Goal: Task Accomplishment & Management: Use online tool/utility

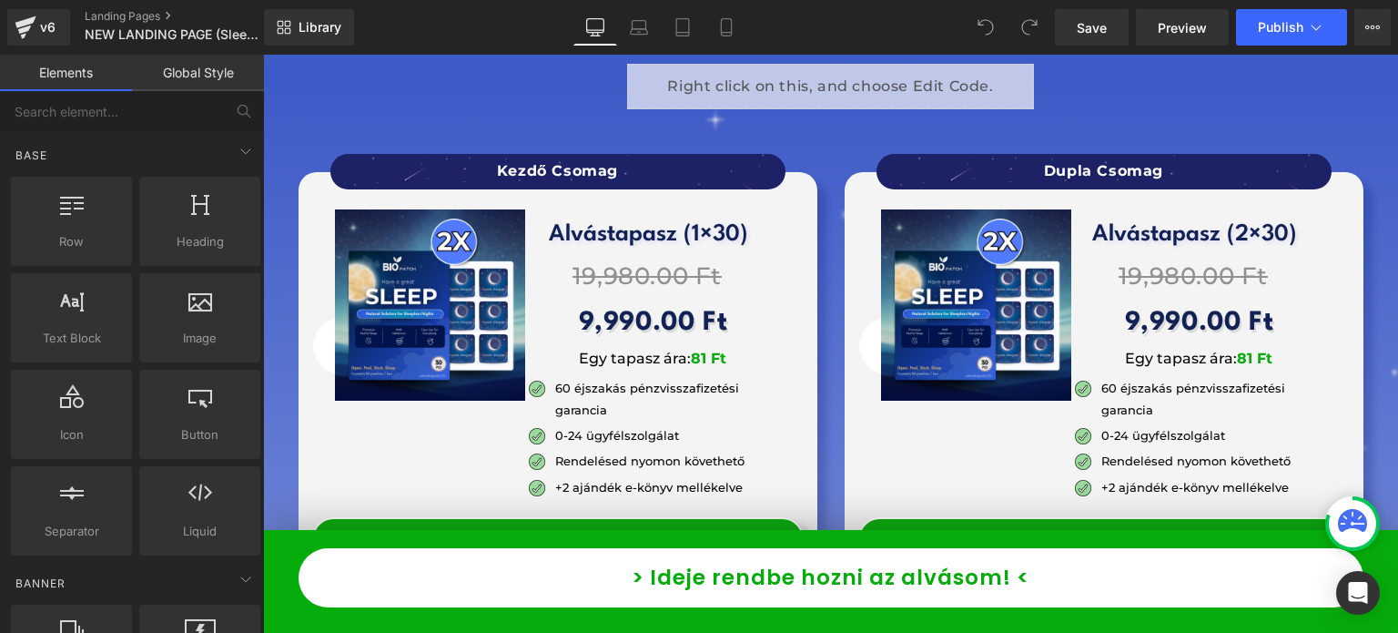
scroll to position [14290, 0]
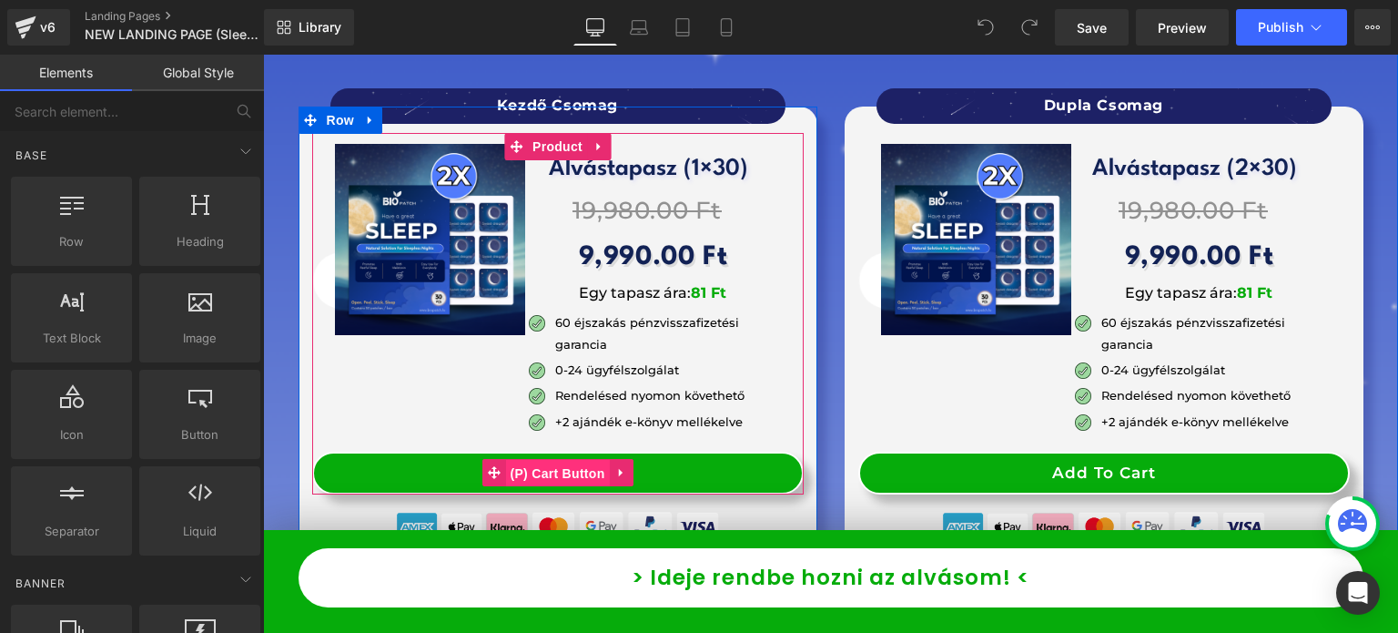
click at [546, 460] on span "(P) Cart Button" at bounding box center [557, 473] width 104 height 27
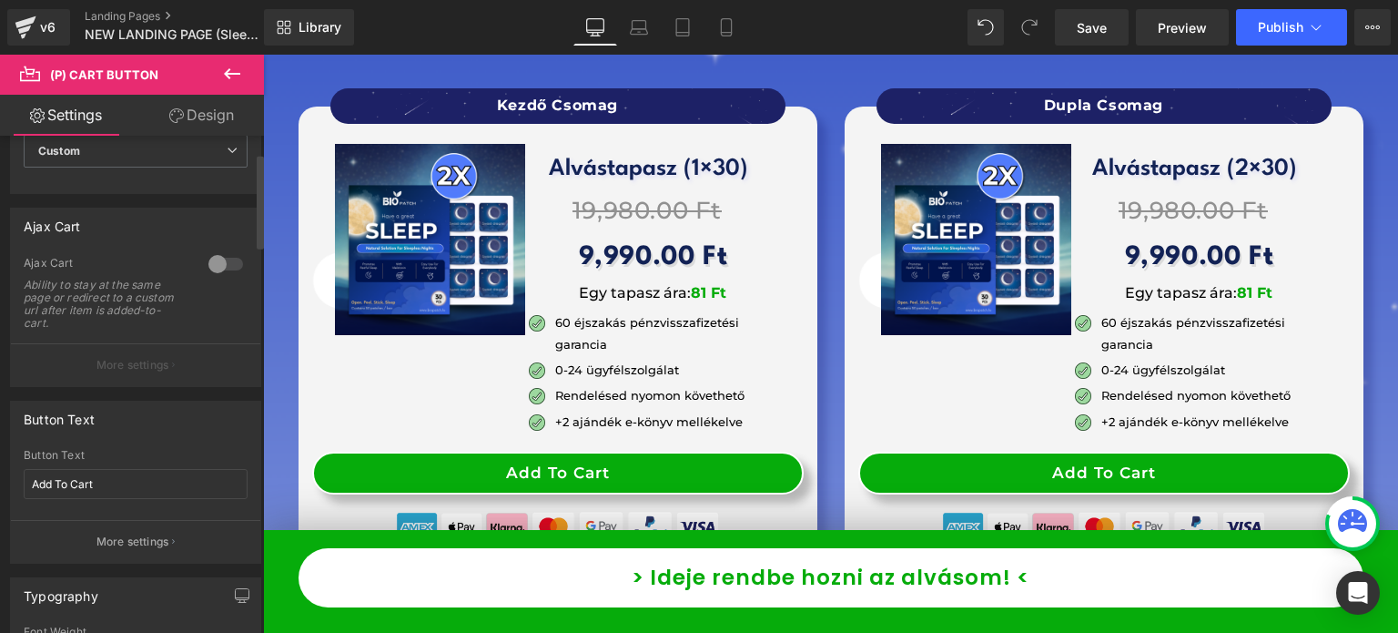
scroll to position [91, 0]
click at [217, 261] on div at bounding box center [226, 262] width 44 height 29
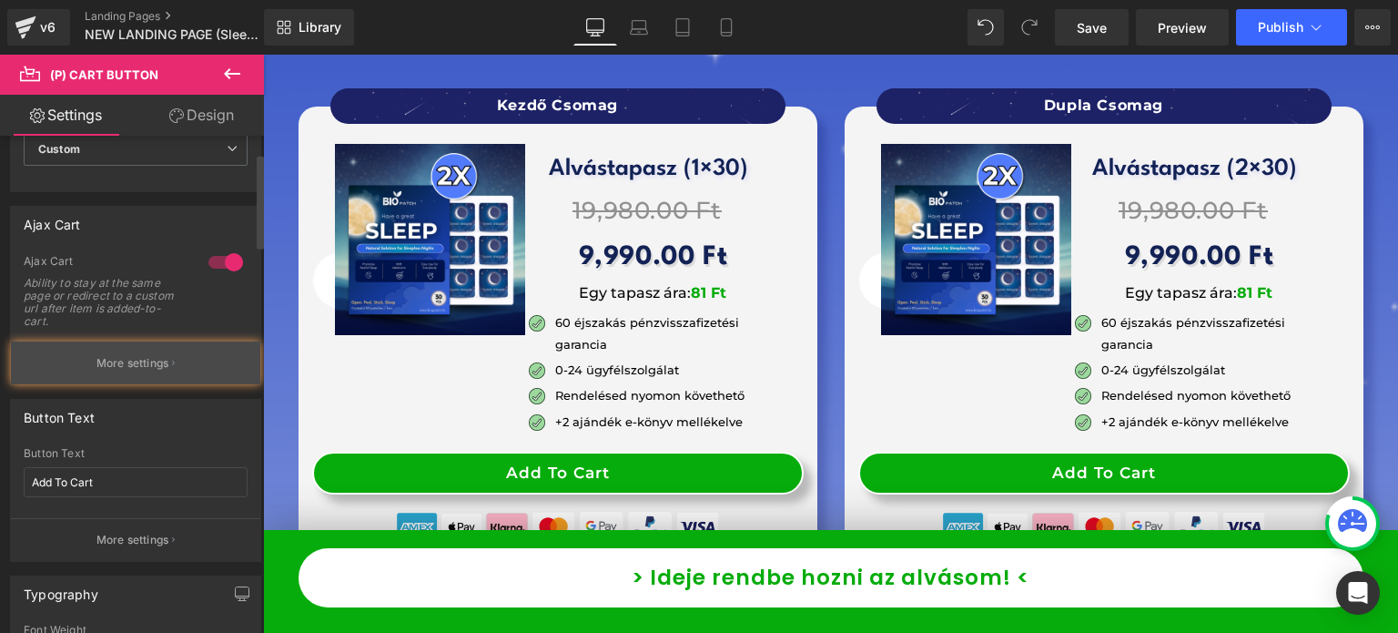
click at [146, 349] on button "More settings" at bounding box center [135, 362] width 249 height 43
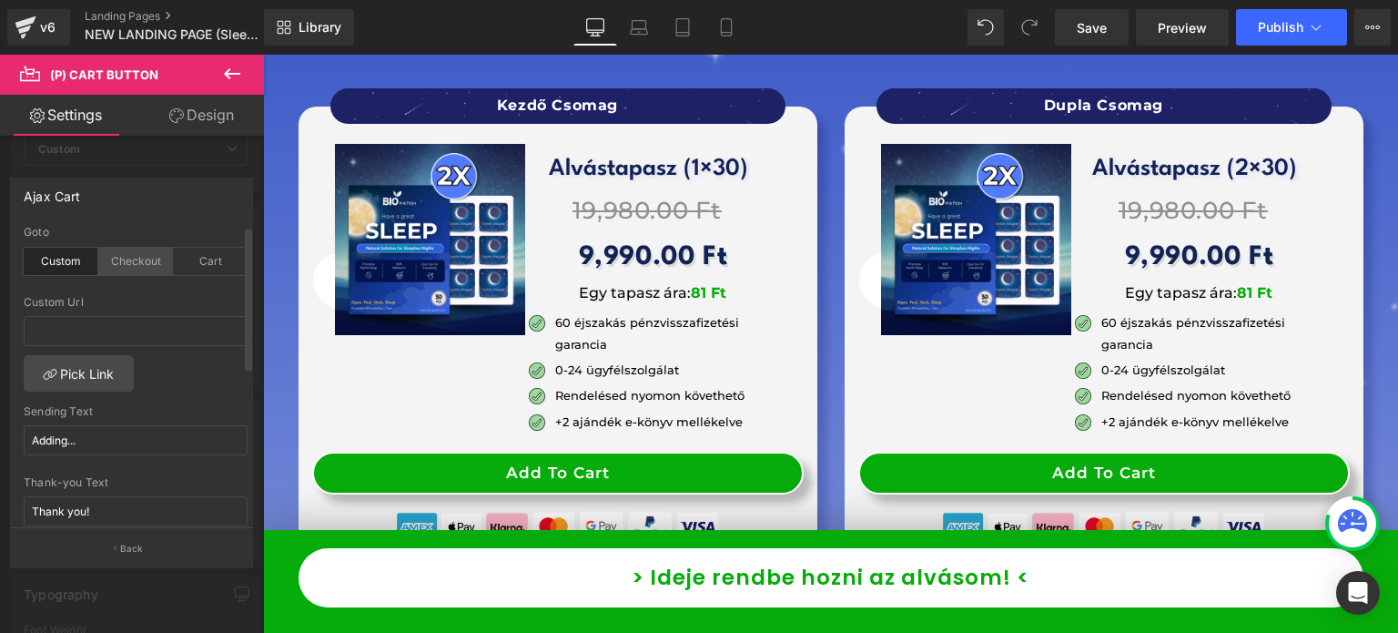
click at [134, 269] on div "Checkout" at bounding box center [135, 261] width 75 height 27
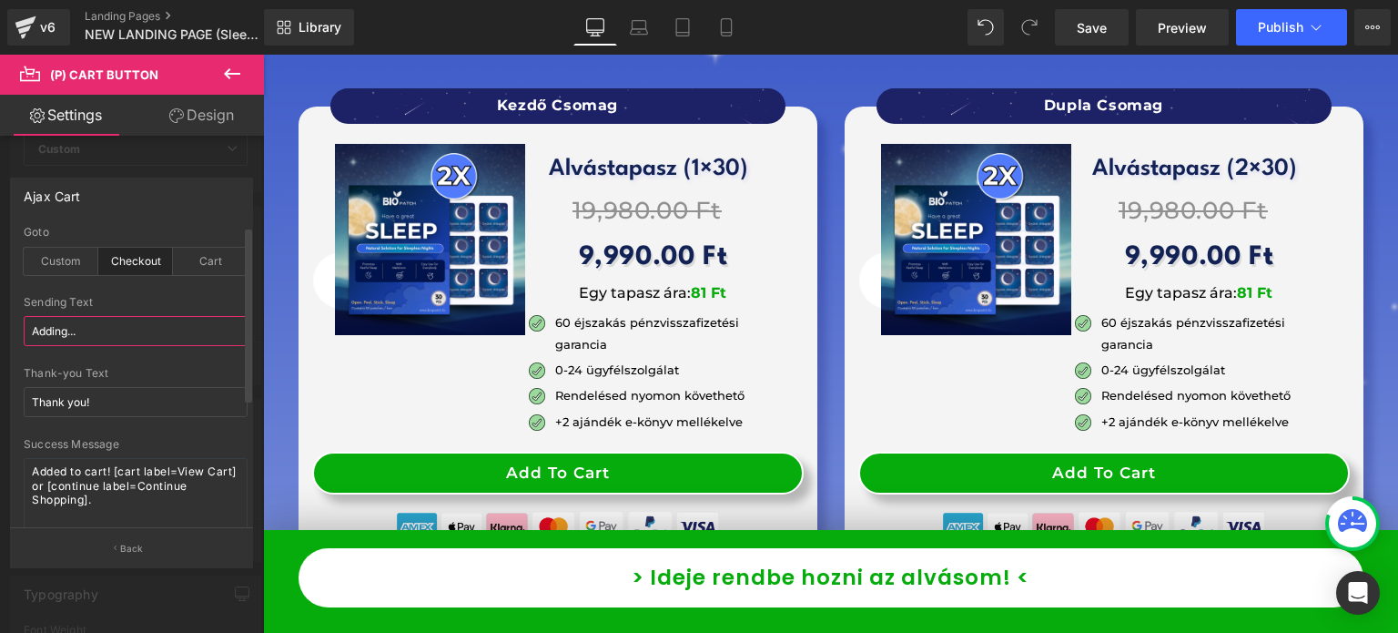
click at [127, 327] on input "Adding..." at bounding box center [136, 331] width 224 height 30
type input "Pillanat..."
click at [115, 414] on input "Thank you!" at bounding box center [136, 402] width 224 height 30
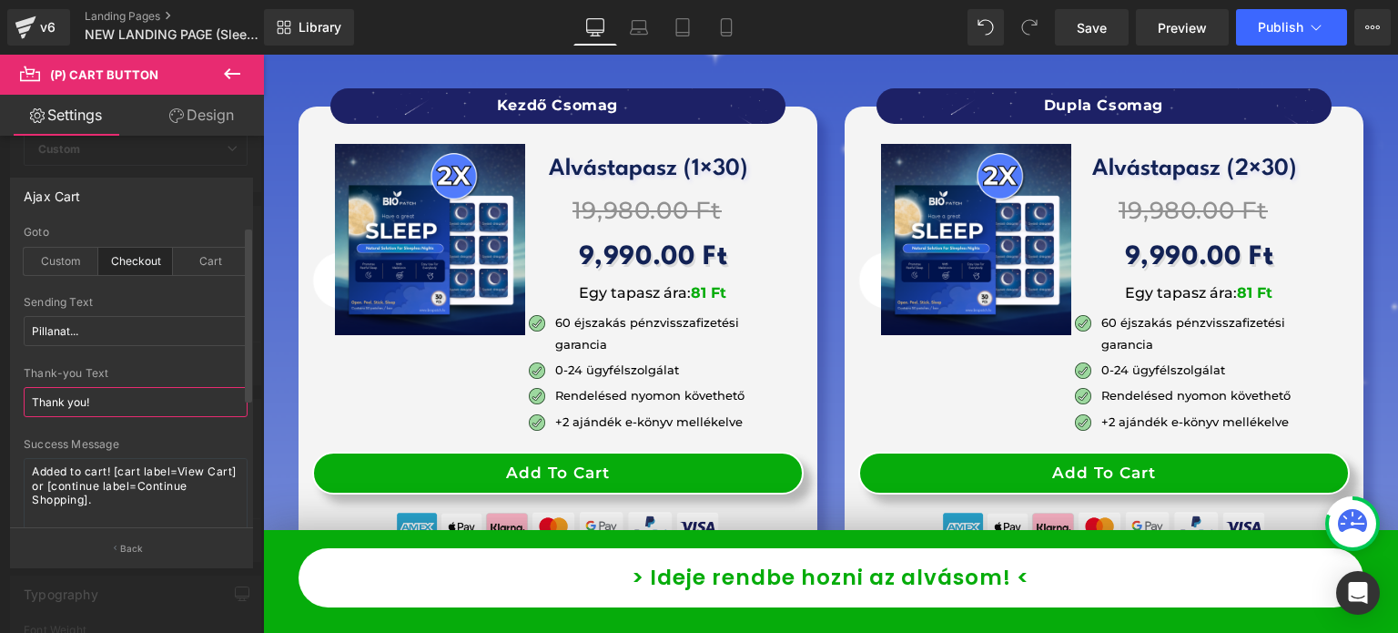
click at [115, 414] on input "Thank you!" at bounding box center [136, 402] width 224 height 30
click at [117, 481] on textarea "Added to cart! [cart label=View Cart] or [continue label=Continue Shopping]." at bounding box center [136, 494] width 224 height 73
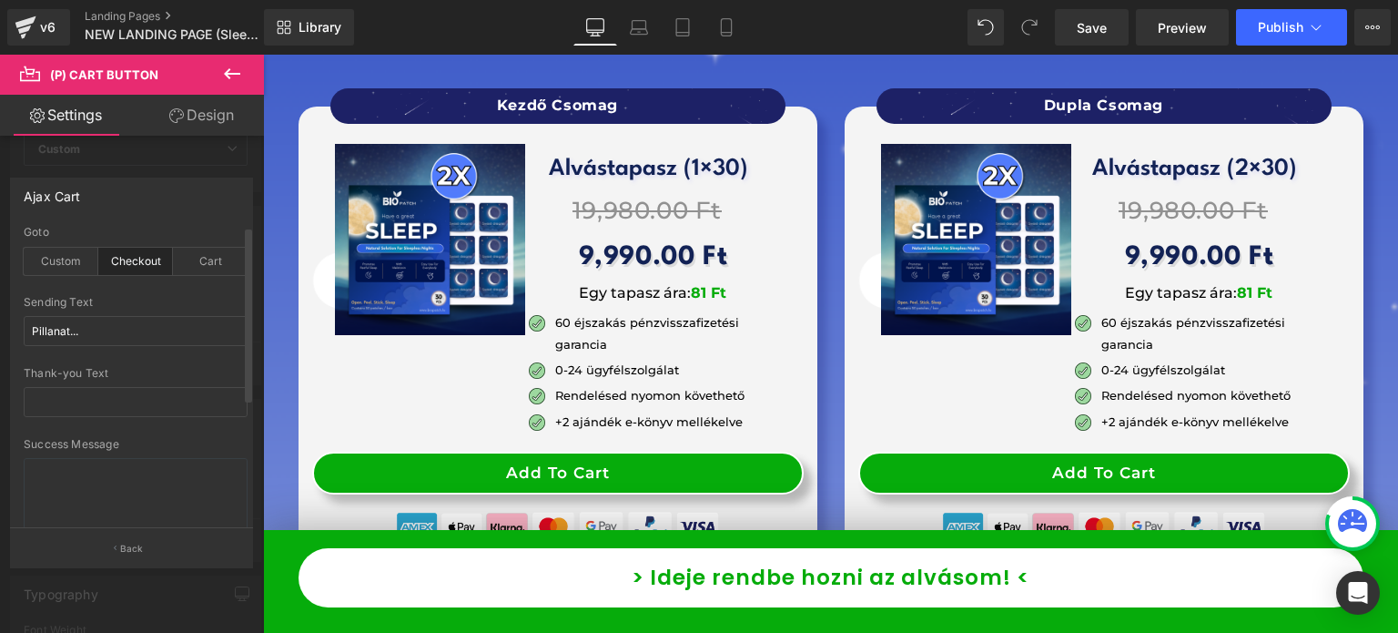
click at [160, 443] on div "Success Message" at bounding box center [136, 444] width 224 height 13
click at [136, 543] on p "Back" at bounding box center [132, 549] width 24 height 14
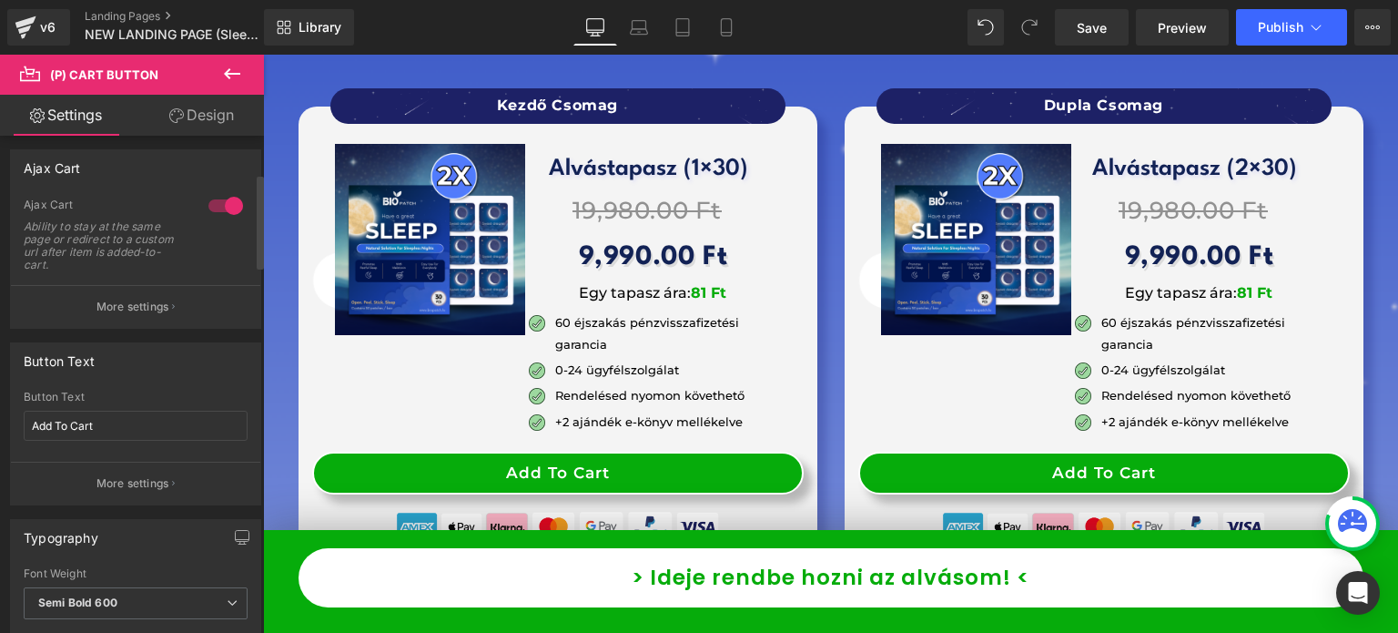
scroll to position [273, 0]
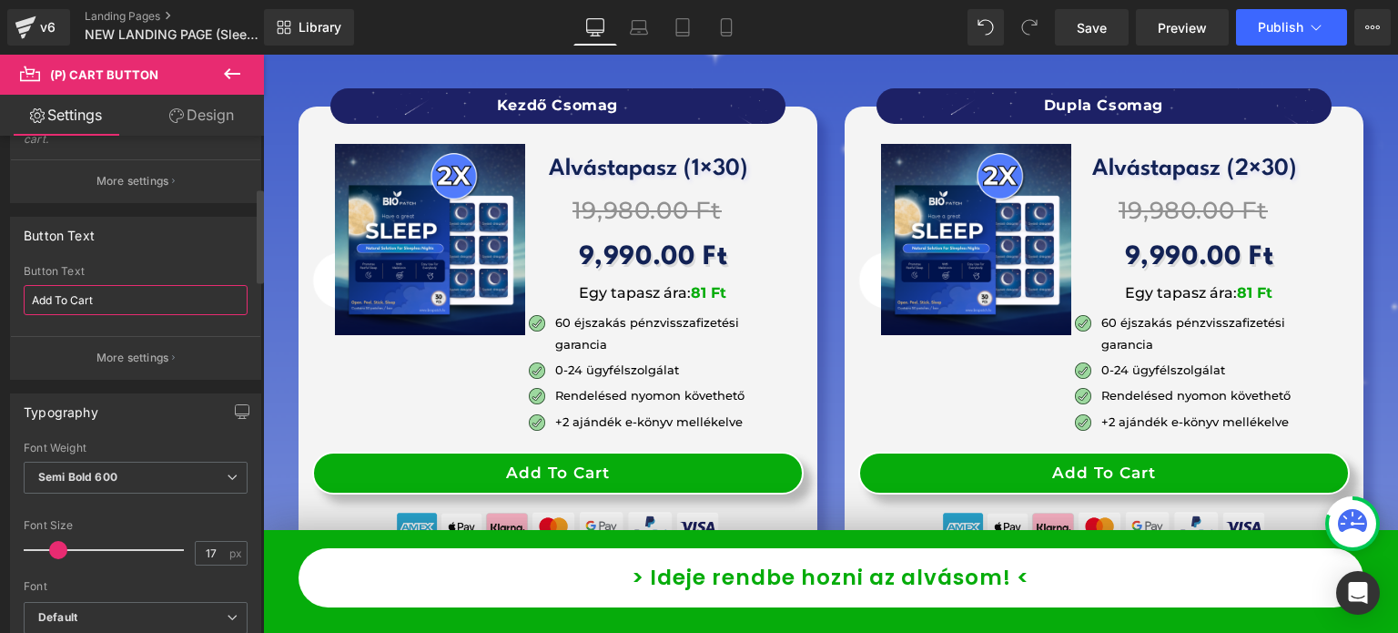
click at [141, 300] on input "Add To Cart" at bounding box center [136, 300] width 224 height 30
type input "P"
type input "MEGRENDELEM"
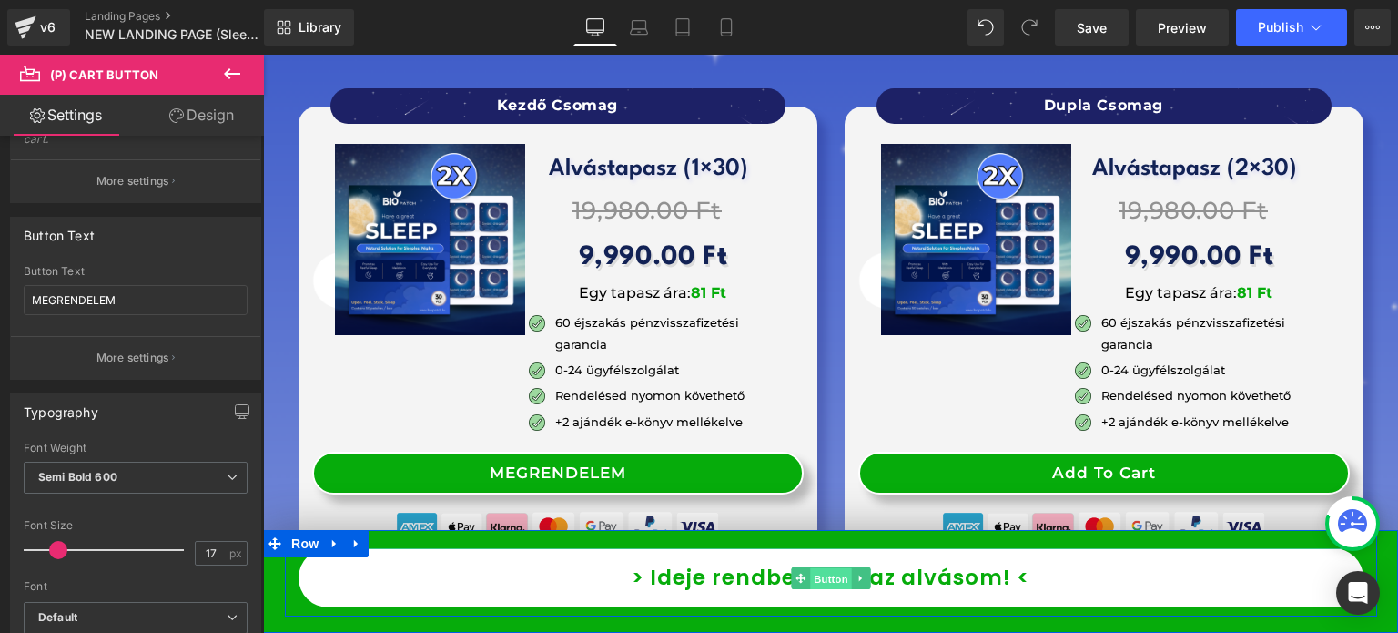
click at [812, 583] on span "Button" at bounding box center [831, 578] width 42 height 22
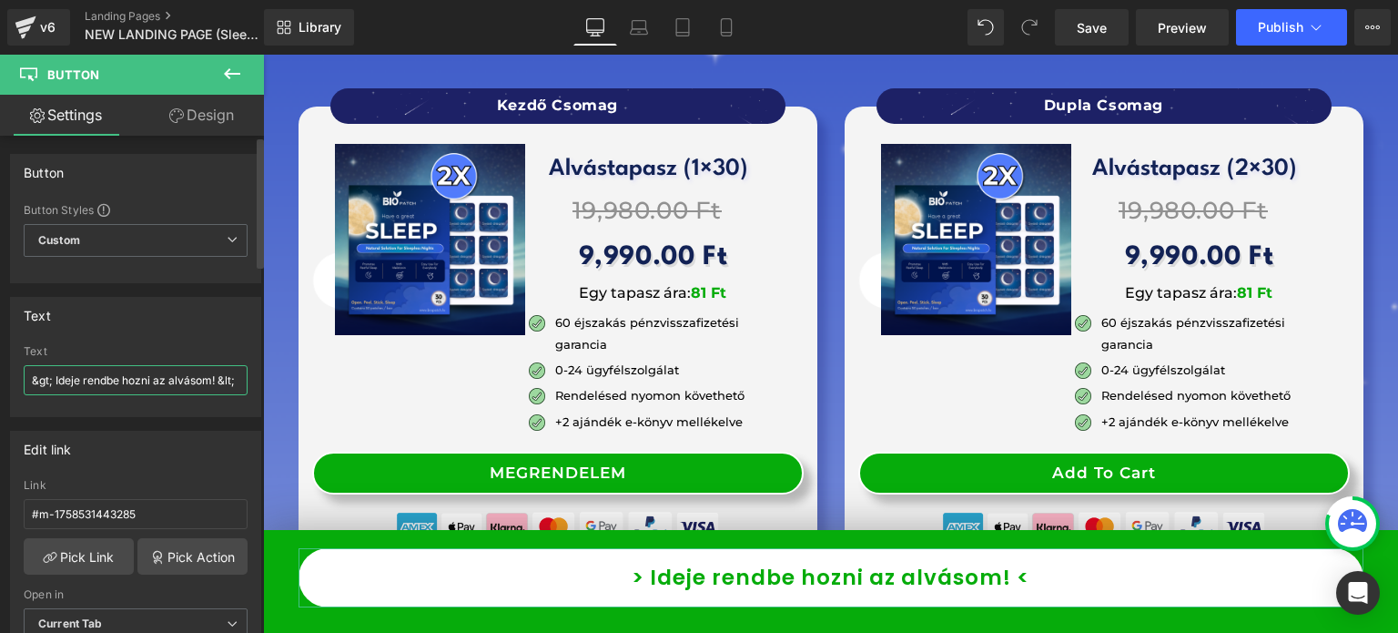
click at [147, 385] on input "&gt; Ideje rendbe hozni az alvásom! &lt;" at bounding box center [136, 380] width 224 height 30
drag, startPoint x: 53, startPoint y: 381, endPoint x: 25, endPoint y: 381, distance: 28.2
click at [25, 381] on input "&gt; Ideje rendbe hozni az alvásom! &lt;" at bounding box center [136, 380] width 224 height 30
click at [150, 390] on input "&gt; Ideje rendbe hozni az alvásom! &lt;" at bounding box center [136, 380] width 224 height 30
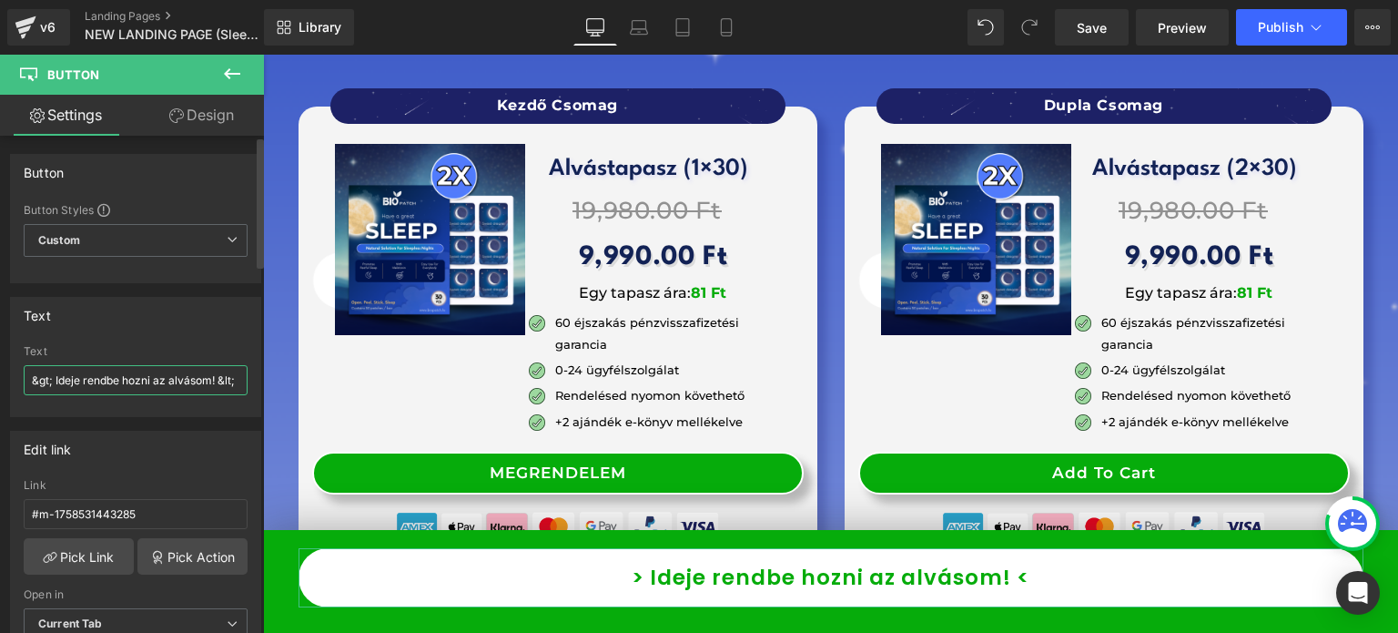
drag, startPoint x: 218, startPoint y: 382, endPoint x: 255, endPoint y: 382, distance: 36.4
click at [255, 382] on div "Text &gt; Ideje rendbe hozni az alvásom! &lt; Text &gt; Ideje rendbe hozni az a…" at bounding box center [136, 350] width 272 height 134
click at [221, 381] on input "&gt; Ideje rendbe hozni az alvásom! &lt;" at bounding box center [136, 380] width 224 height 30
drag, startPoint x: 217, startPoint y: 381, endPoint x: 255, endPoint y: 381, distance: 38.2
click at [255, 381] on div "Text &gt; Ideje rendbe hozni az alvásom! &lt; Text &gt; Ideje rendbe hozni az a…" at bounding box center [136, 350] width 272 height 134
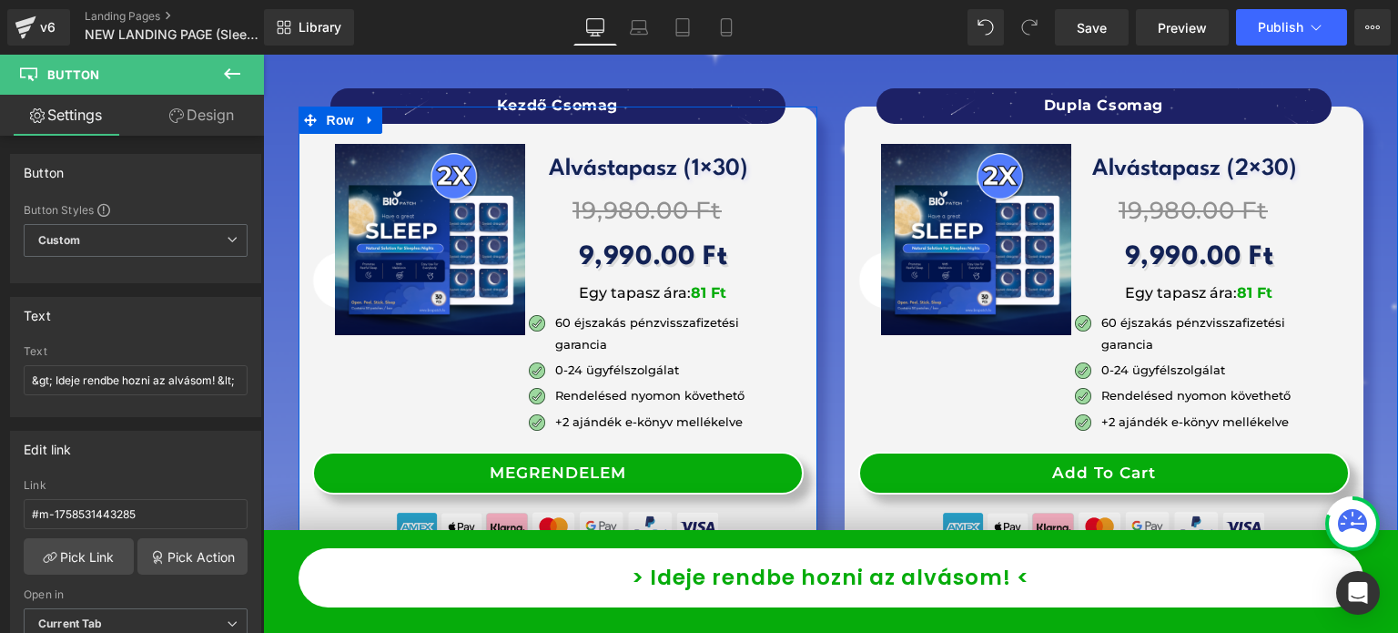
click at [554, 451] on div "MEGRENDELEM (P) Cart Button" at bounding box center [557, 472] width 491 height 43
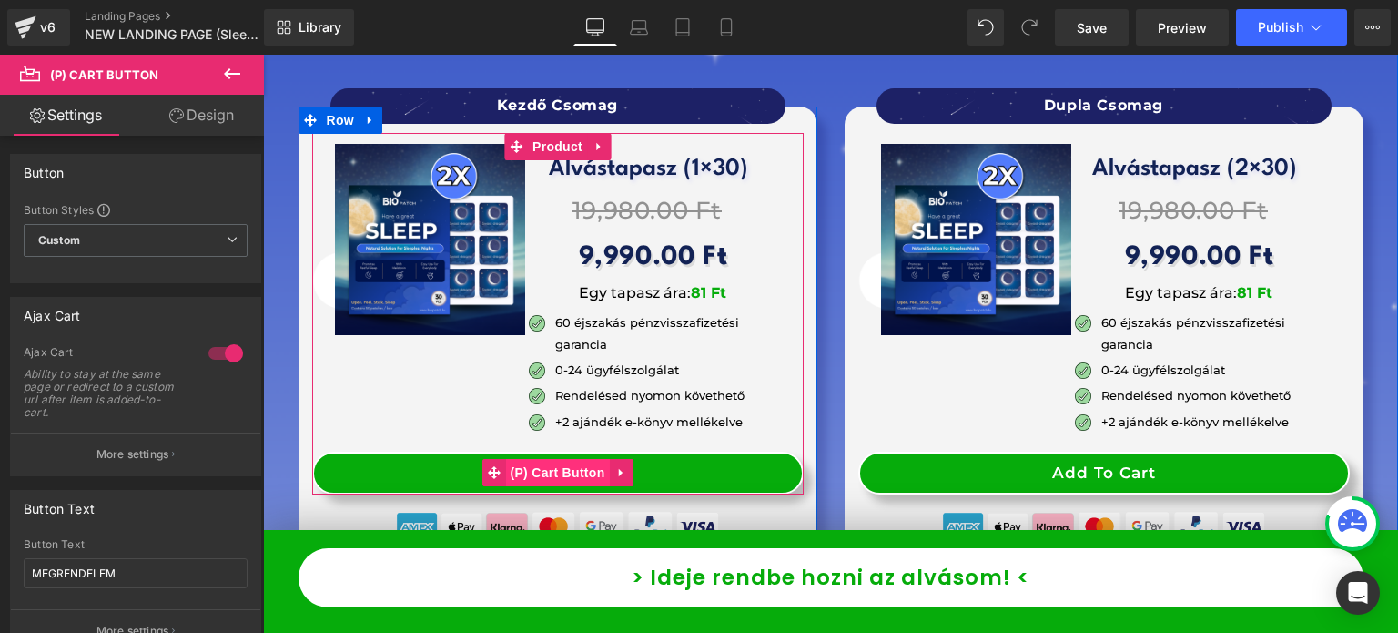
click at [552, 459] on span "(P) Cart Button" at bounding box center [557, 472] width 104 height 27
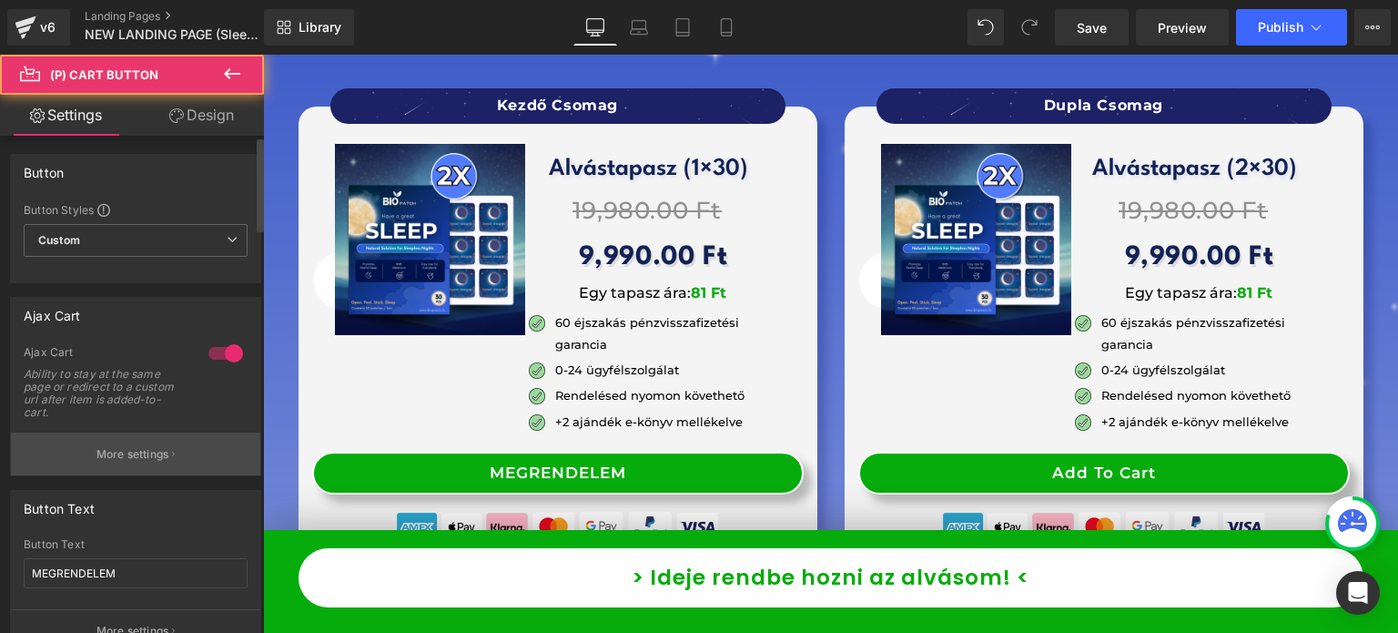
click at [143, 446] on p "More settings" at bounding box center [132, 454] width 73 height 16
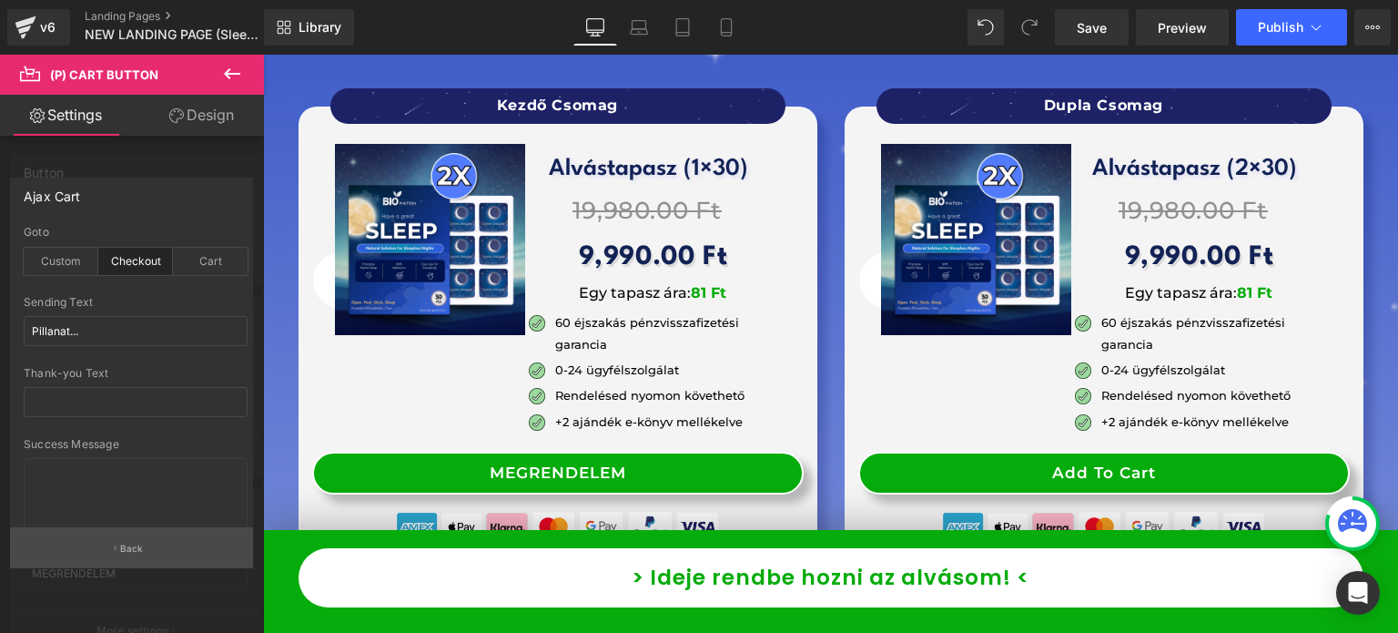
click at [117, 552] on button "Back" at bounding box center [131, 547] width 243 height 41
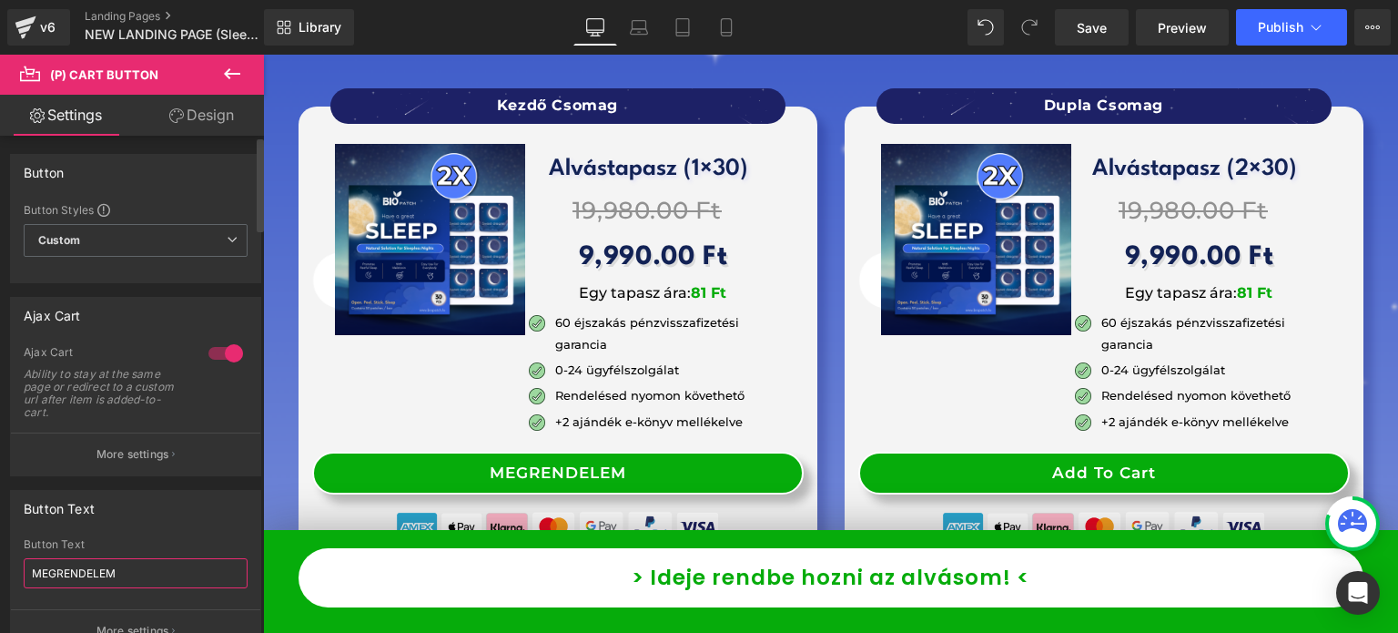
click at [128, 562] on input "MEGRENDELEM" at bounding box center [136, 573] width 224 height 30
paste input "&lt;"
click at [27, 564] on input "MEGRENDELEM &lt;" at bounding box center [136, 573] width 224 height 30
paste input "&gt;"
type input "&gt; MEGRENDELEM &lt;"
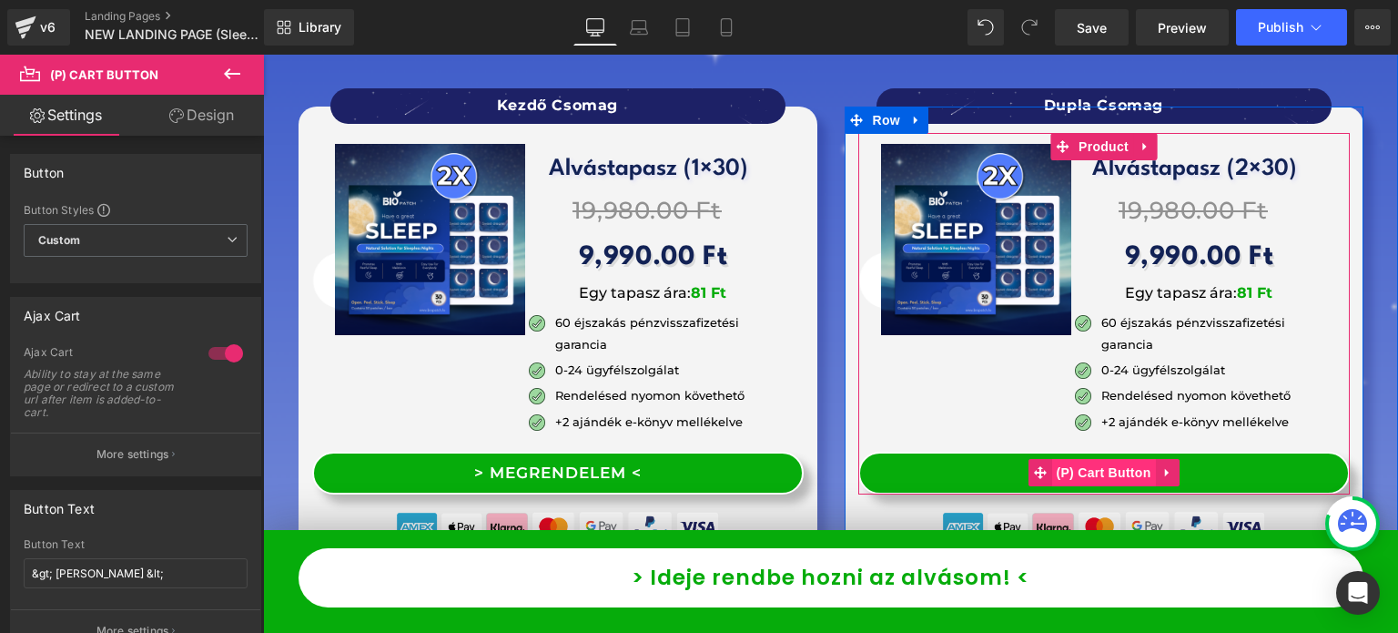
click at [1106, 459] on span "(P) Cart Button" at bounding box center [1103, 472] width 104 height 27
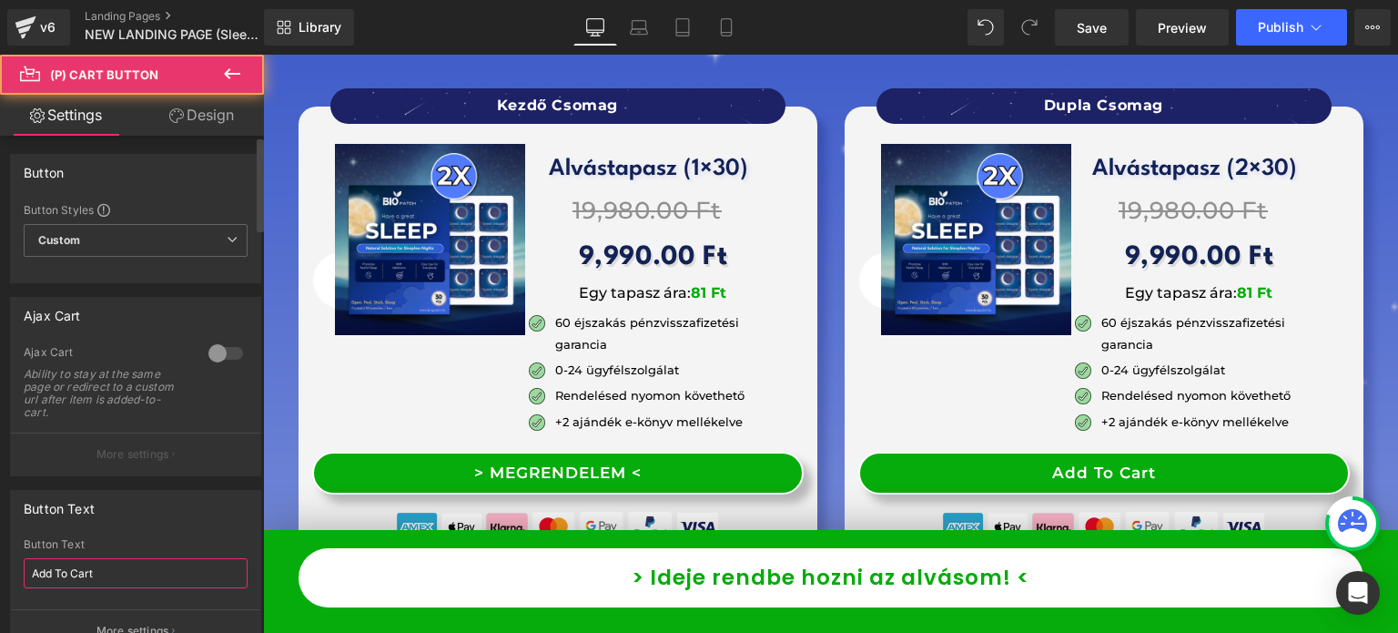
click at [146, 579] on input "Add To Cart" at bounding box center [136, 573] width 224 height 30
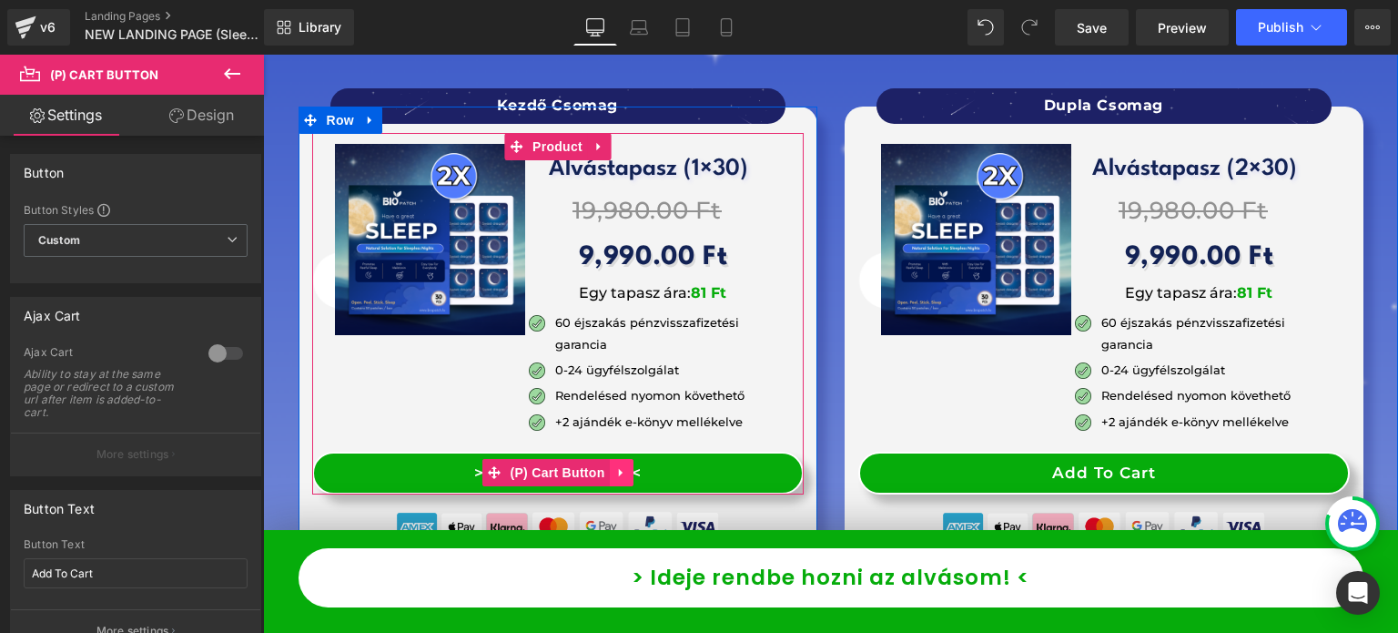
click at [610, 459] on link at bounding box center [622, 472] width 24 height 27
click at [607, 466] on icon at bounding box center [609, 472] width 13 height 13
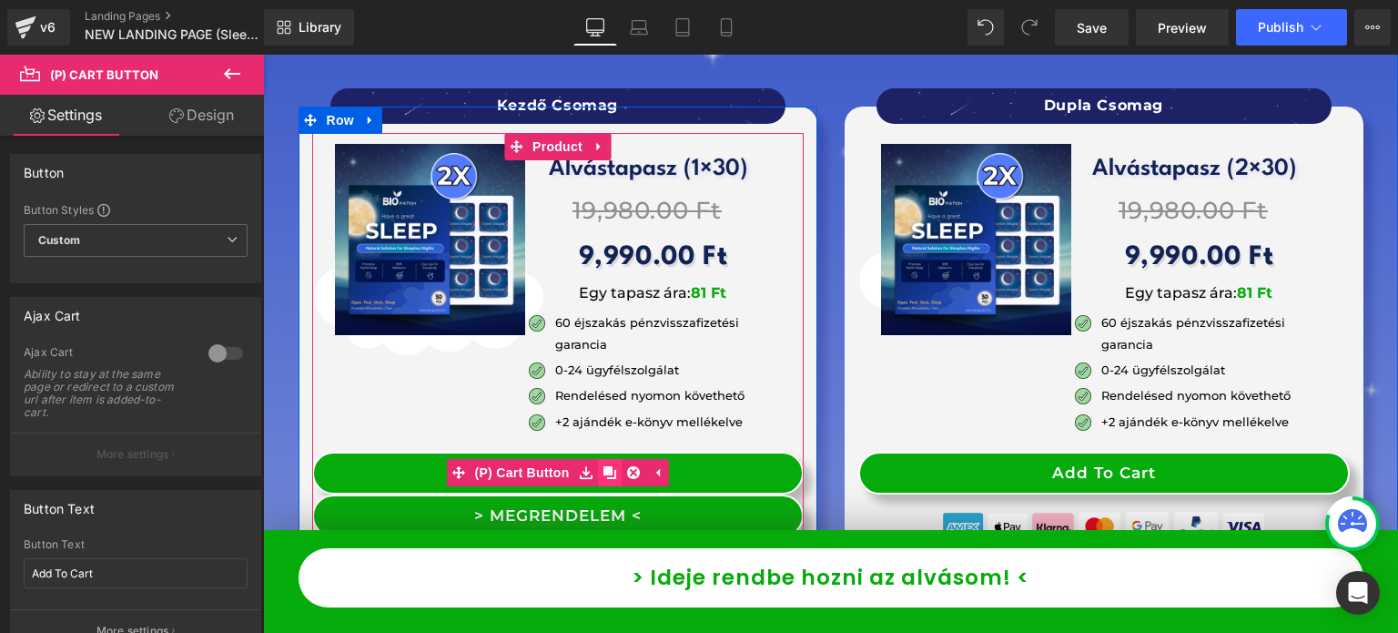
click at [607, 466] on icon at bounding box center [609, 472] width 13 height 13
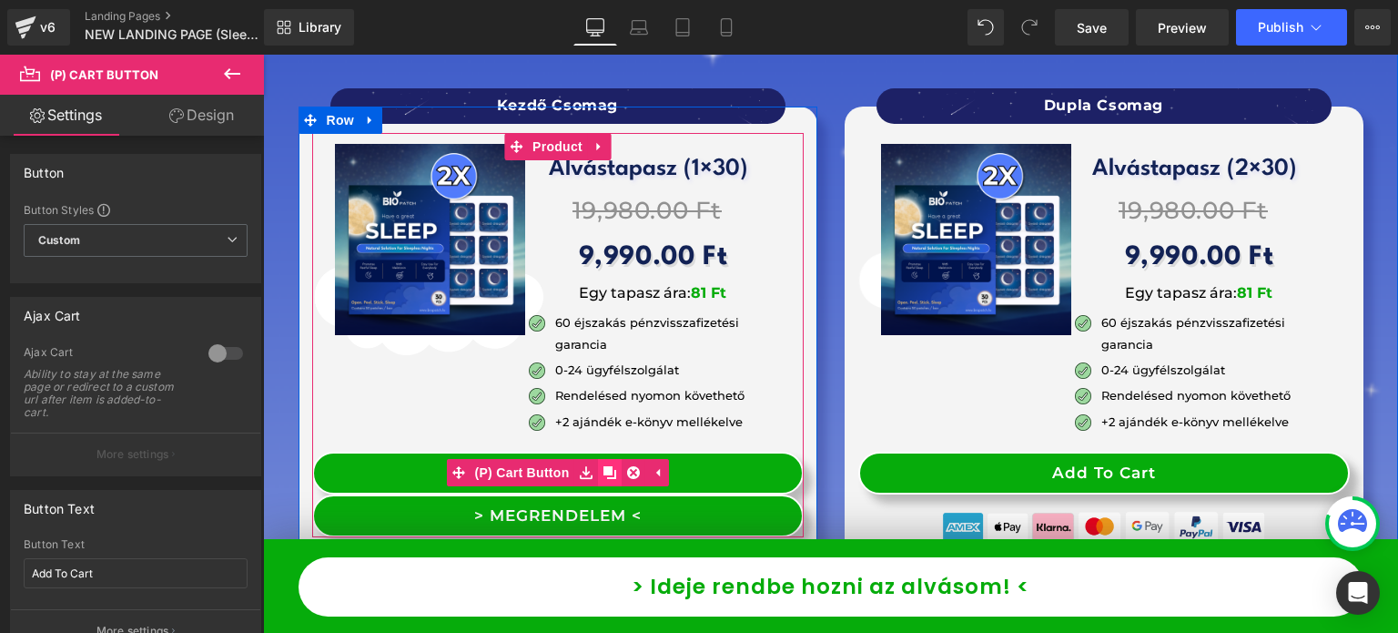
click at [607, 466] on icon at bounding box center [609, 472] width 13 height 13
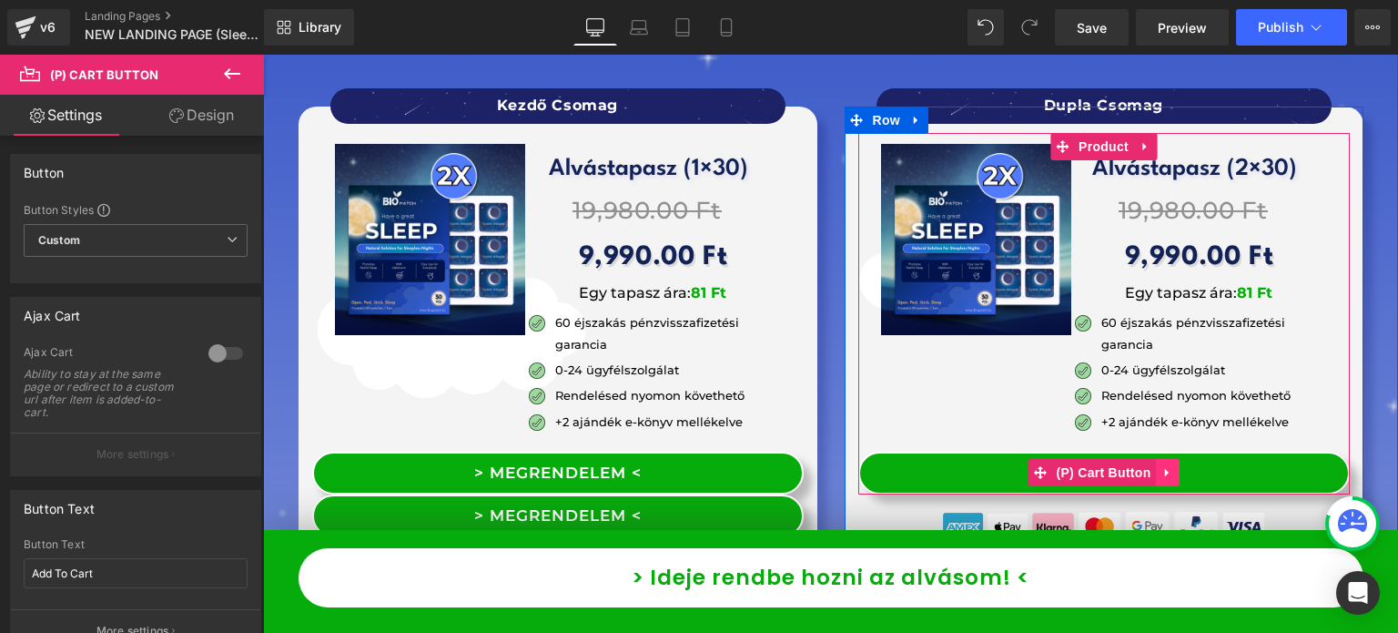
click at [1161, 466] on icon at bounding box center [1167, 473] width 13 height 14
click at [1166, 459] on li at bounding box center [1155, 472] width 71 height 27
click at [1173, 466] on icon at bounding box center [1179, 472] width 13 height 13
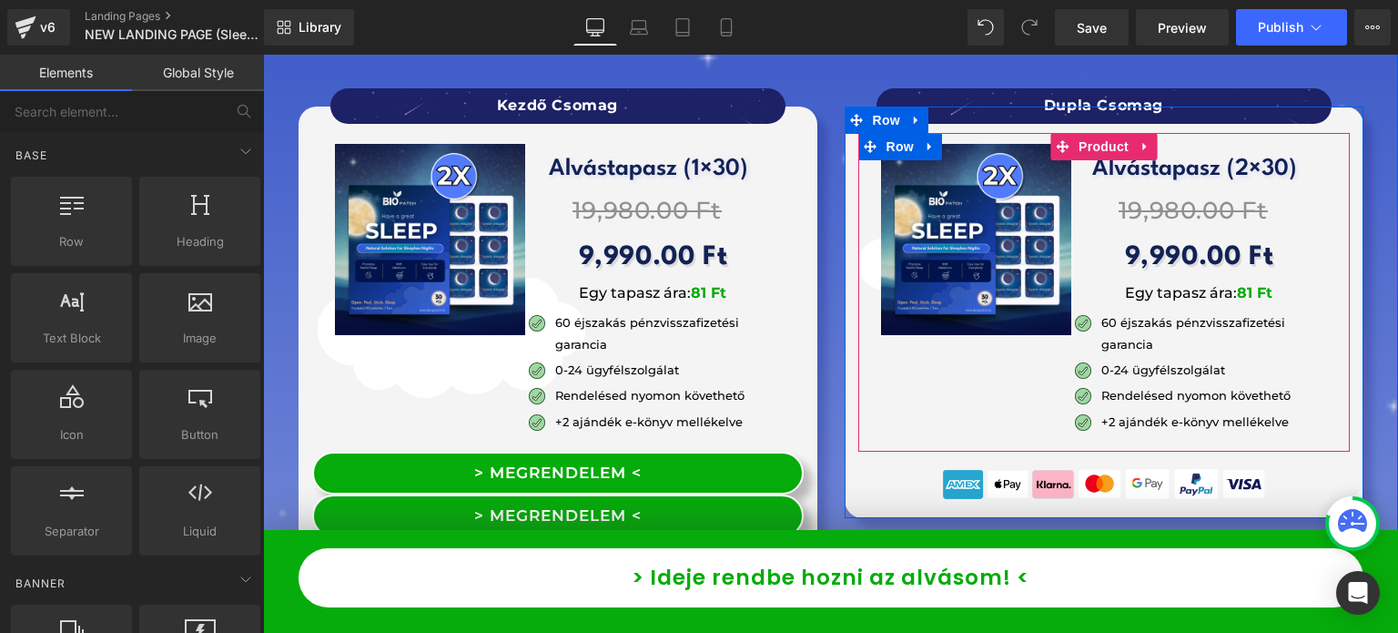
scroll to position [14381, 0]
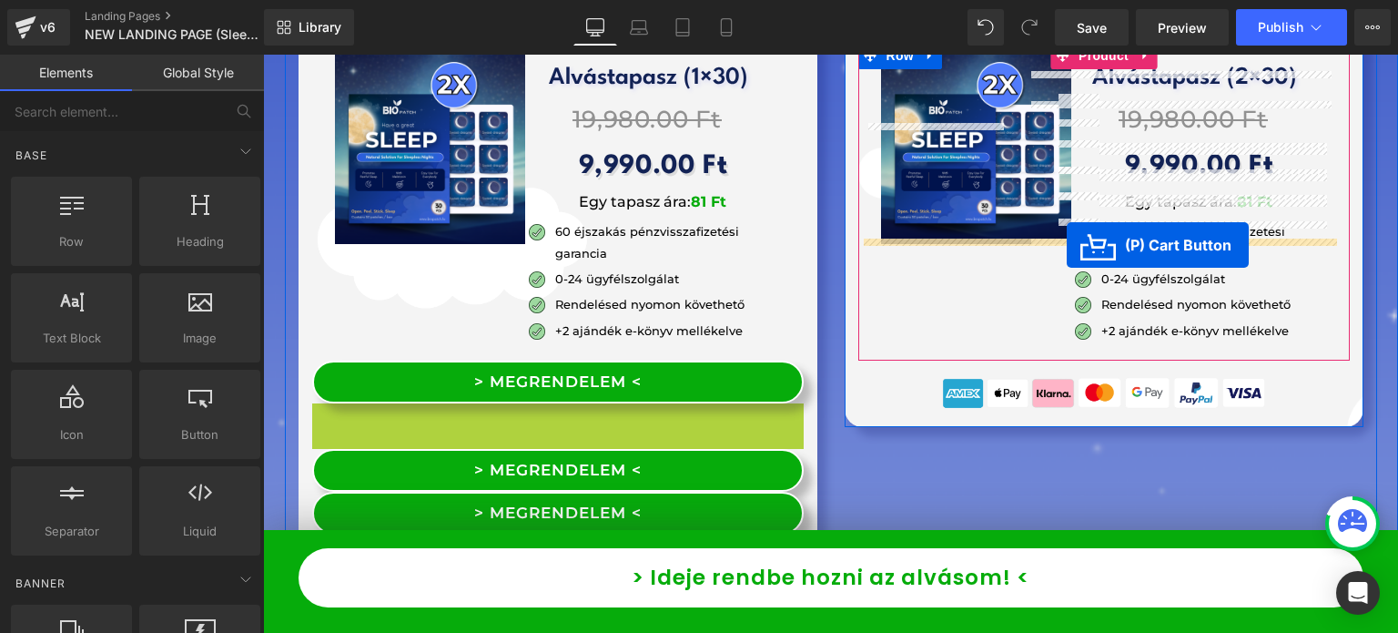
drag, startPoint x: 564, startPoint y: 298, endPoint x: 1067, endPoint y: 245, distance: 505.2
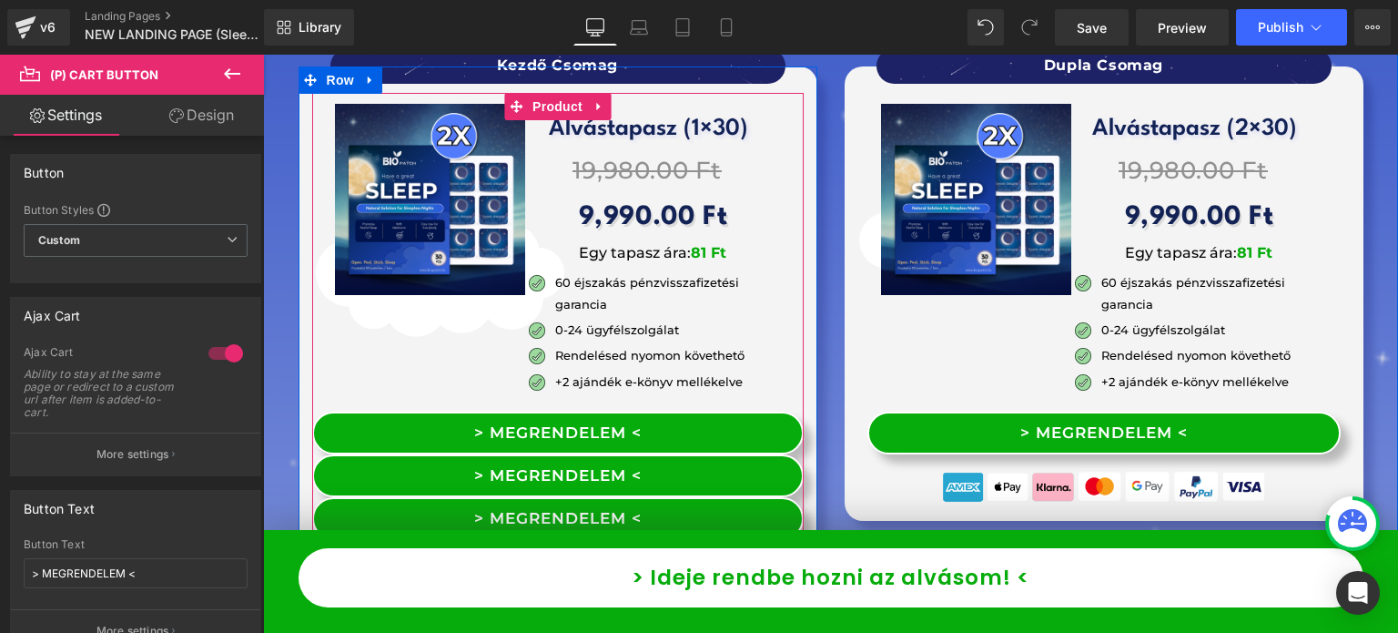
scroll to position [14290, 0]
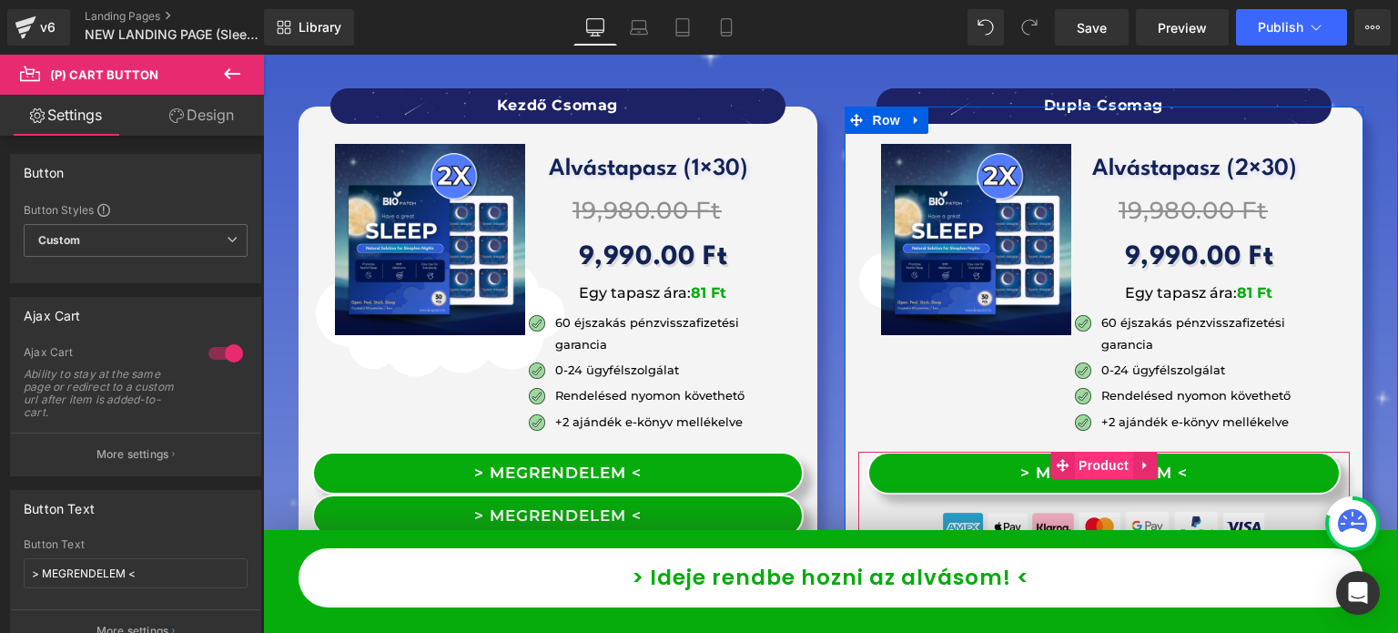
click at [1085, 451] on span "Product" at bounding box center [1103, 464] width 59 height 27
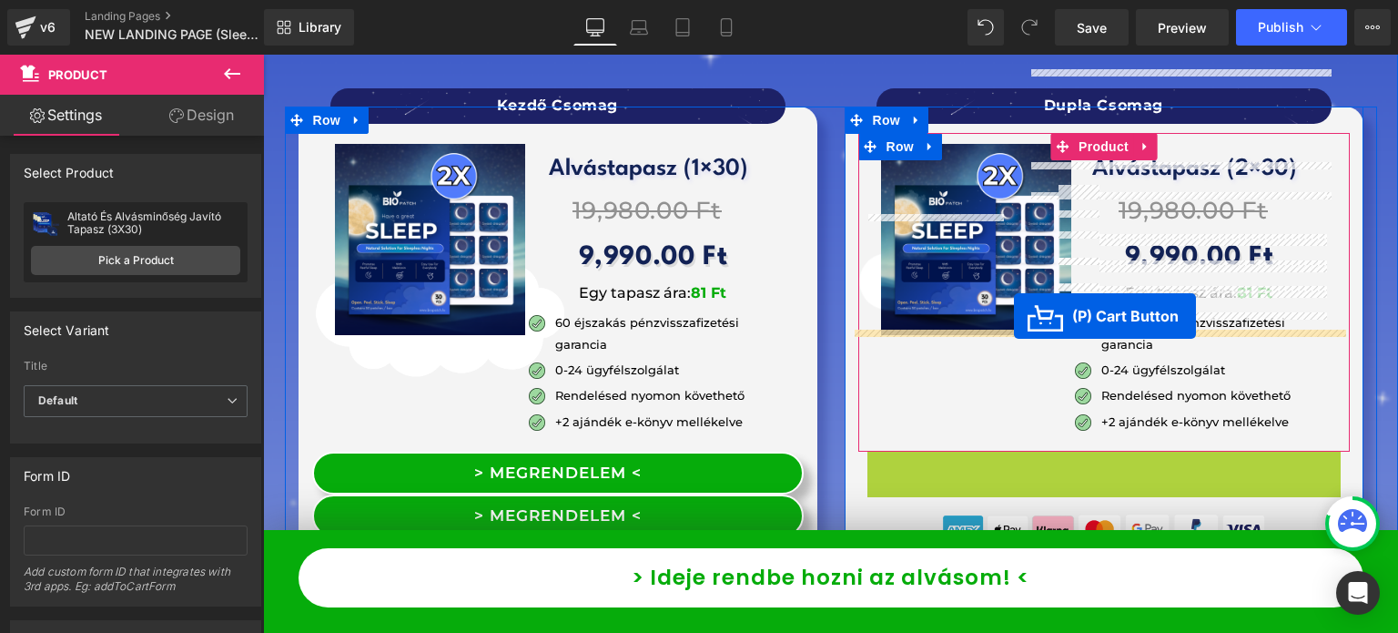
drag, startPoint x: 1082, startPoint y: 359, endPoint x: 1014, endPoint y: 316, distance: 80.6
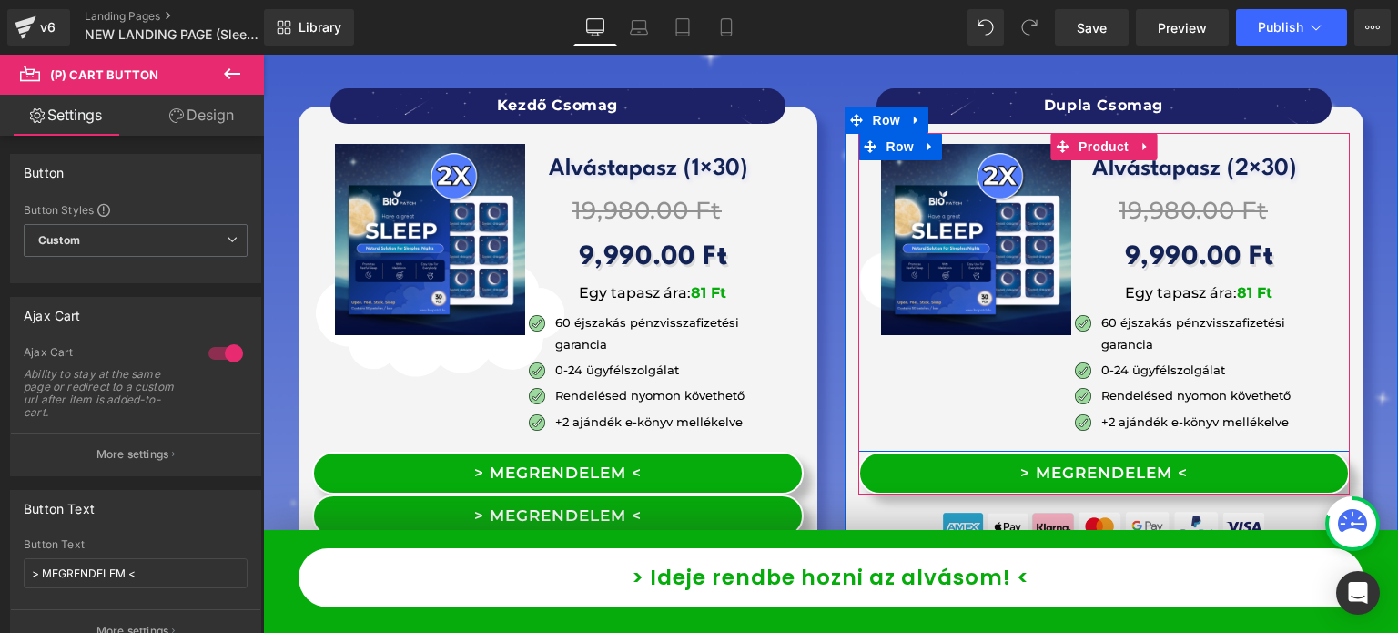
click at [890, 289] on div "Sale Off (P) Image Alvástapasz (2×30) Heading 19,980.00 Ft 9,990.00 Ft (P) Pric…" at bounding box center [1103, 292] width 491 height 319
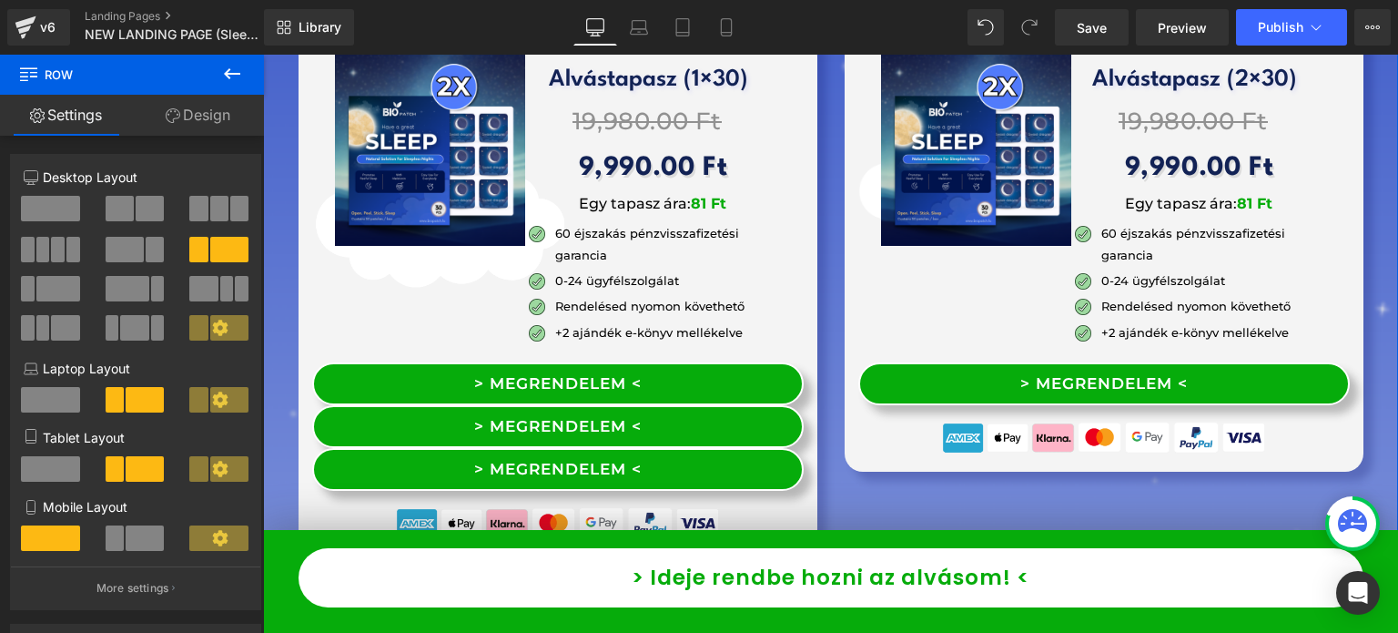
scroll to position [14381, 0]
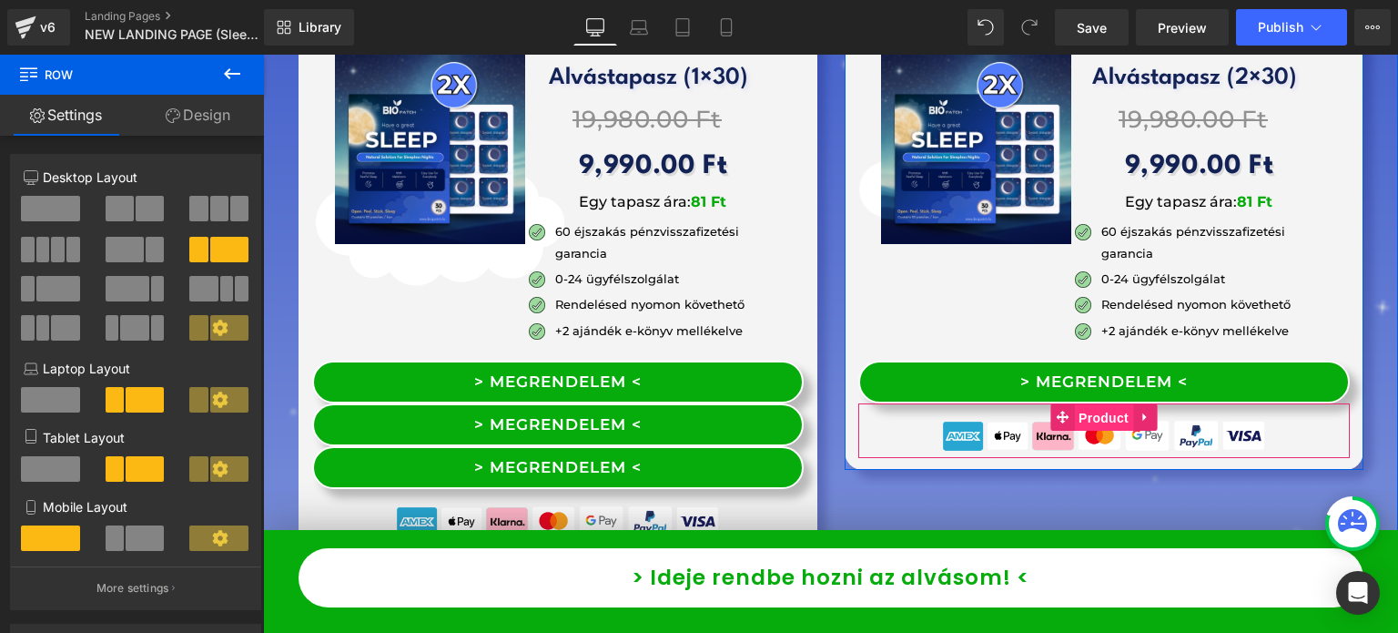
click at [1100, 404] on span "Product" at bounding box center [1103, 417] width 59 height 27
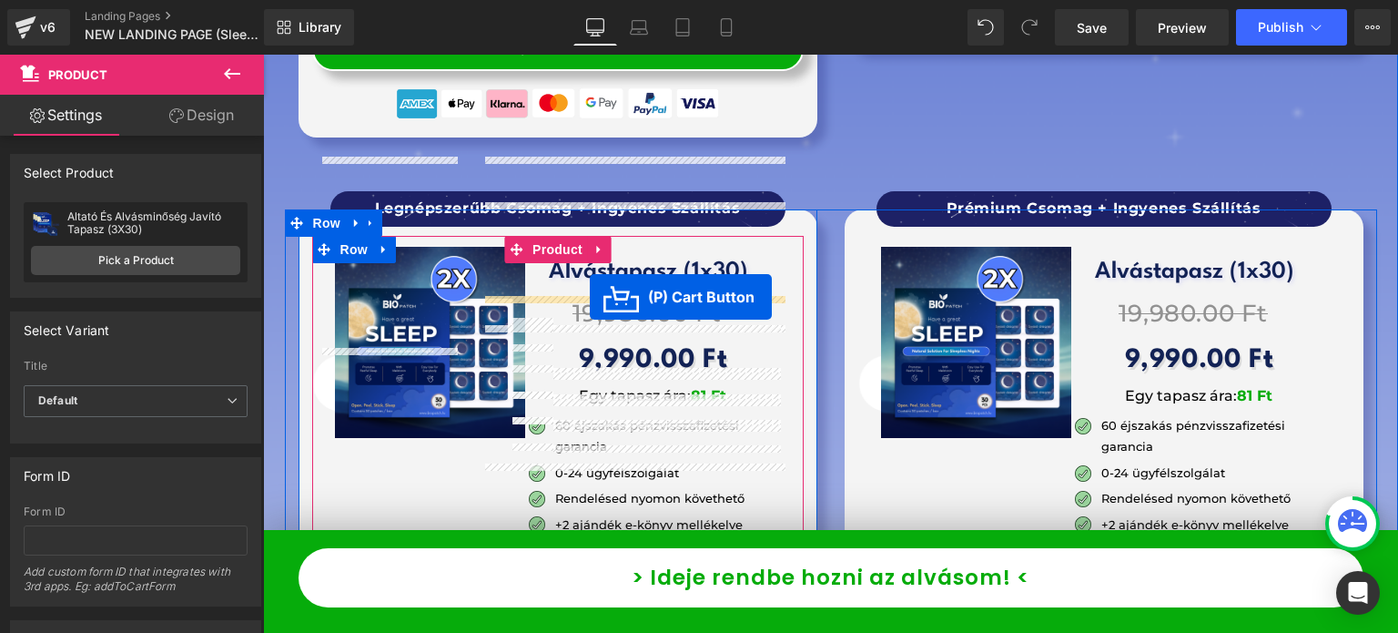
scroll to position [14836, 0]
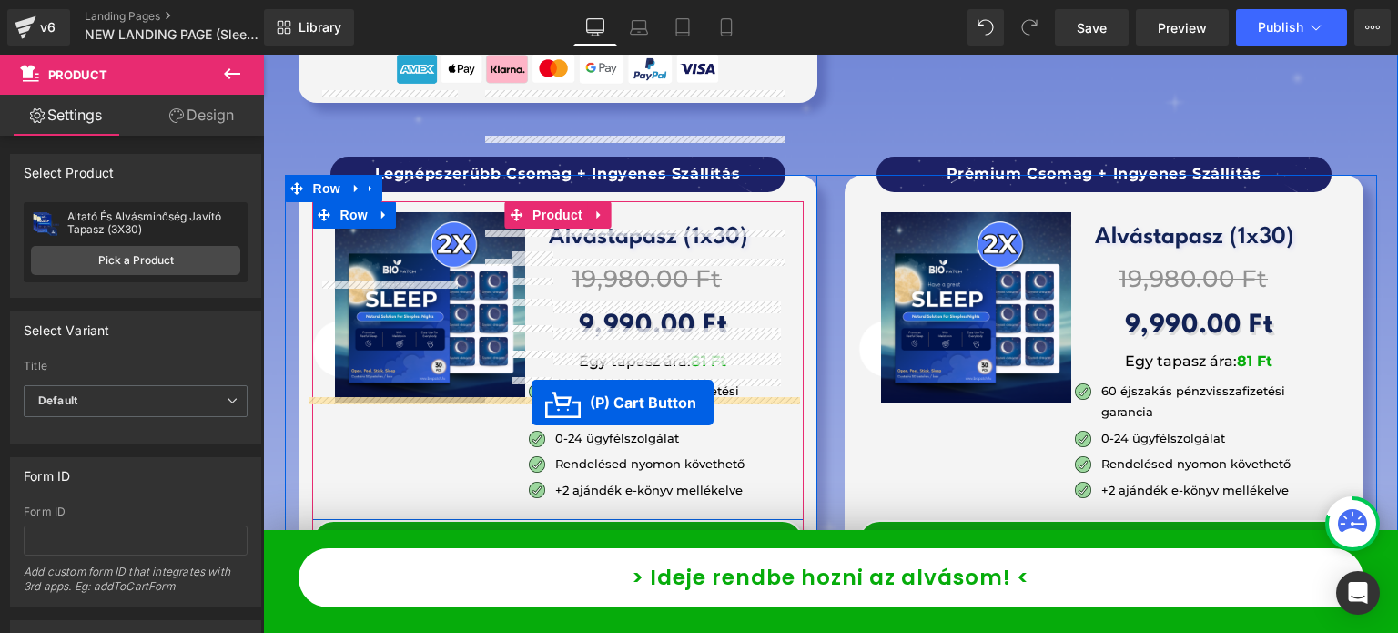
drag, startPoint x: 532, startPoint y: 339, endPoint x: 532, endPoint y: 402, distance: 63.7
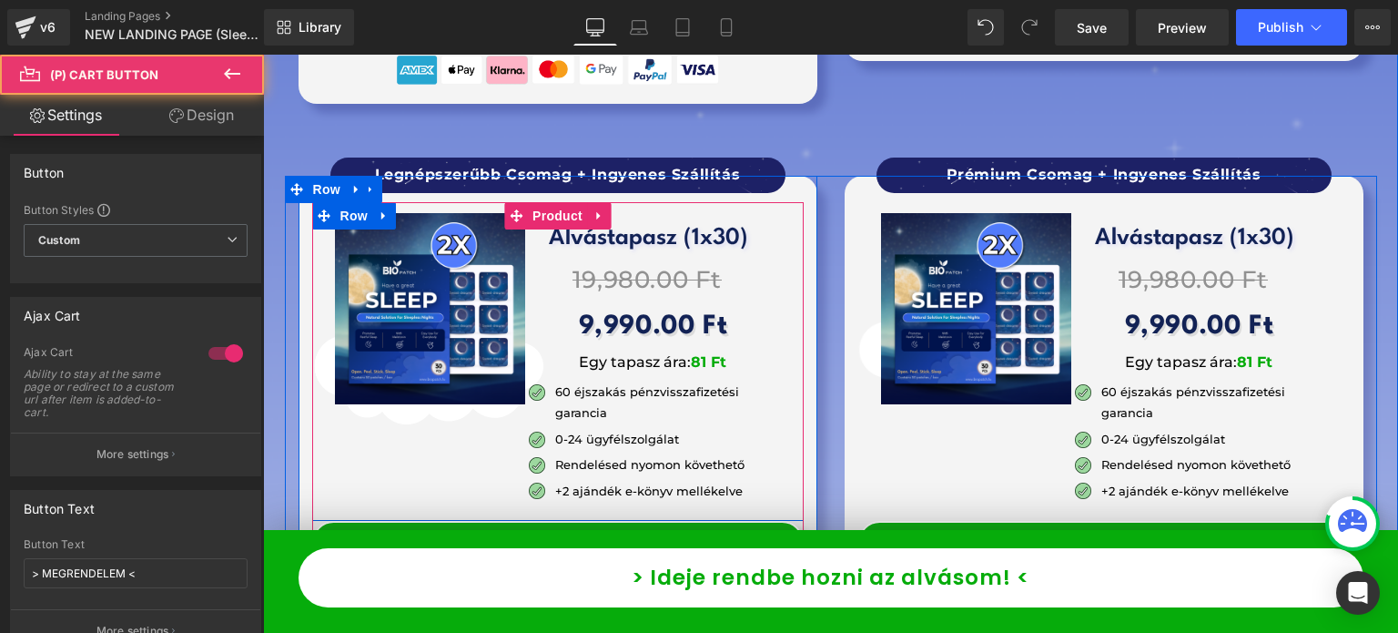
scroll to position [14881, 0]
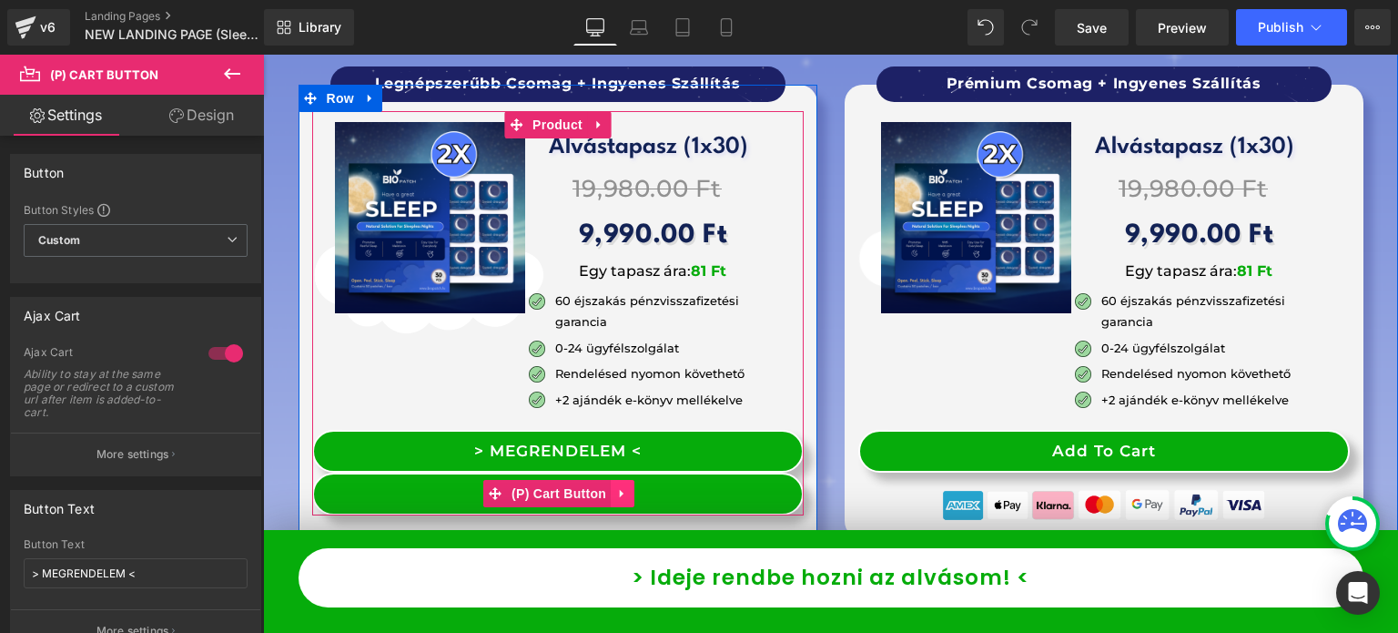
click at [616, 487] on icon at bounding box center [622, 494] width 13 height 14
click at [629, 487] on icon at bounding box center [633, 493] width 13 height 13
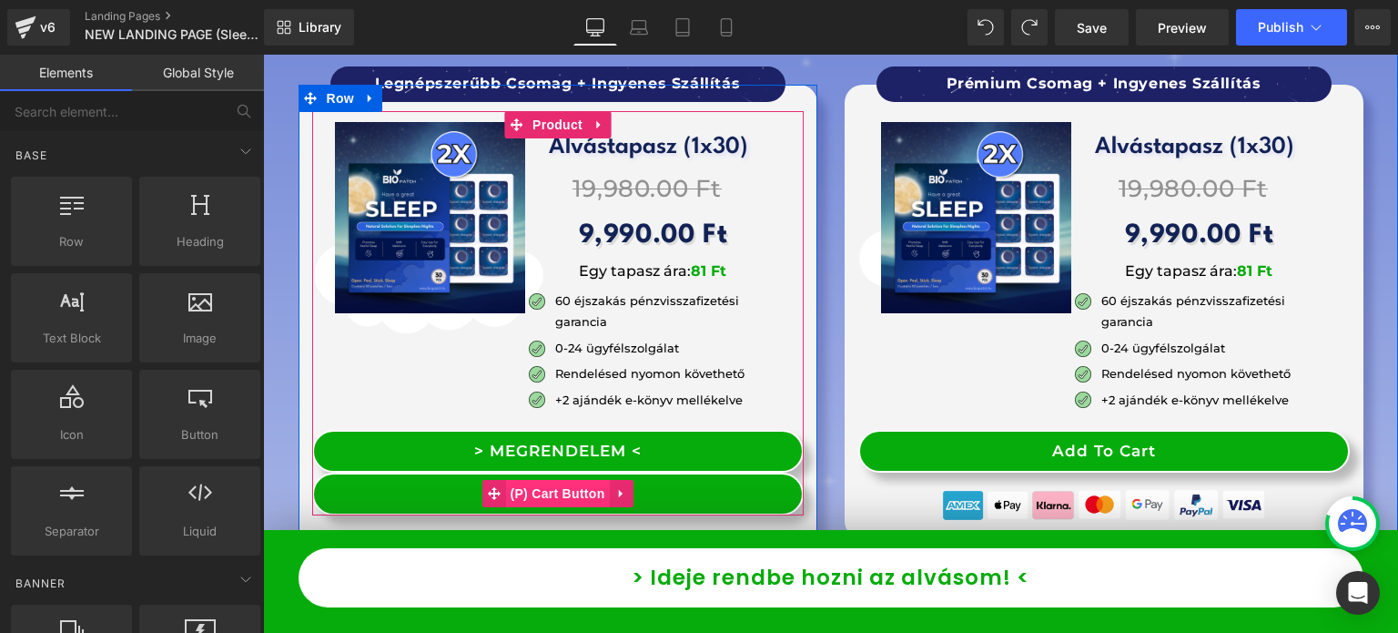
click at [533, 480] on span "(P) Cart Button" at bounding box center [557, 493] width 104 height 27
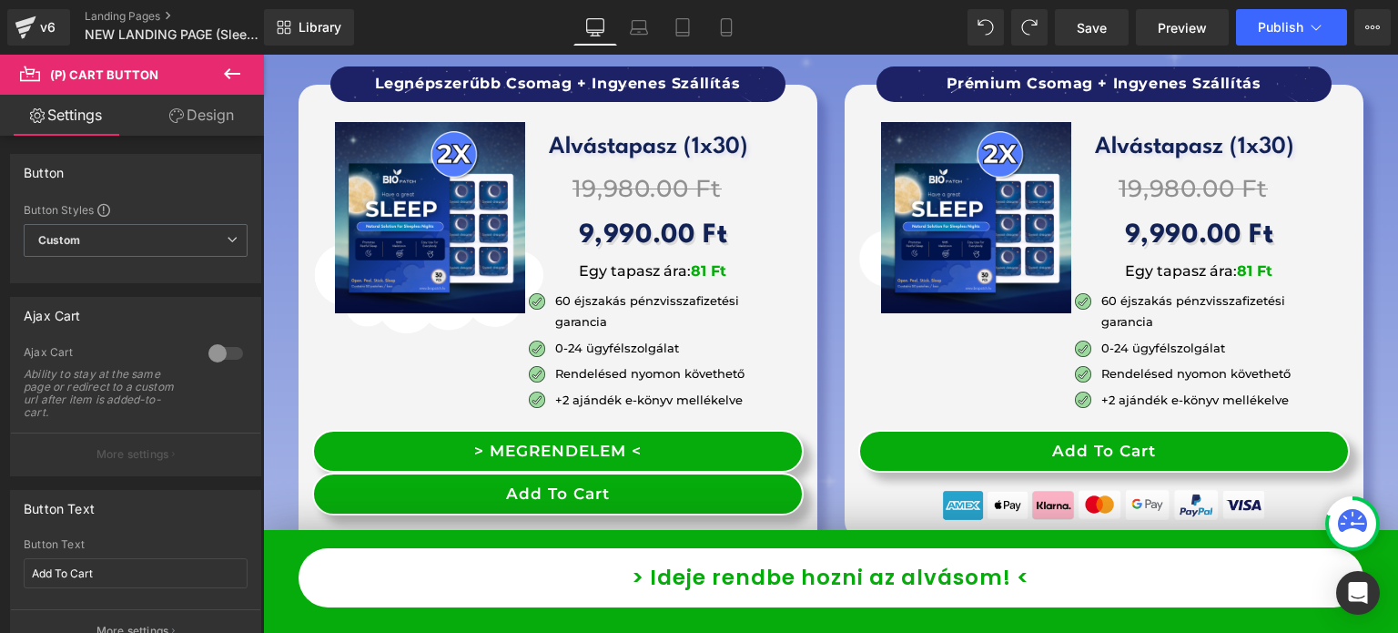
click at [195, 125] on link "Design" at bounding box center [202, 115] width 132 height 41
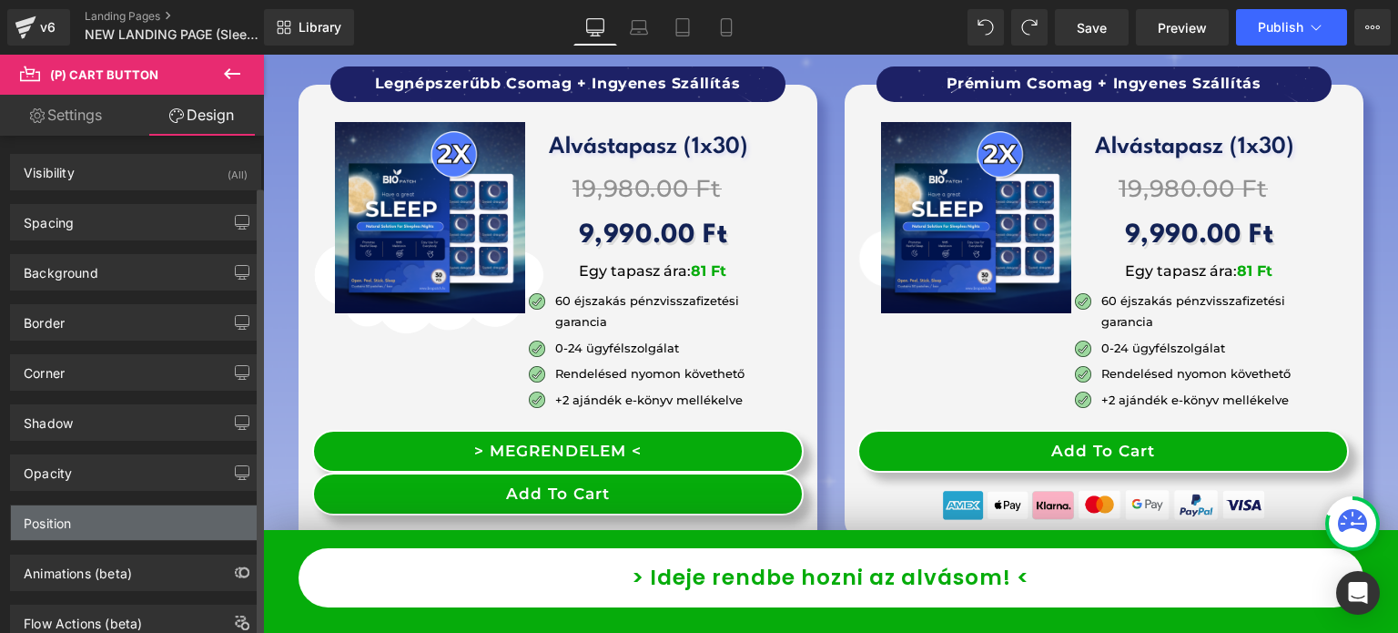
scroll to position [55, 0]
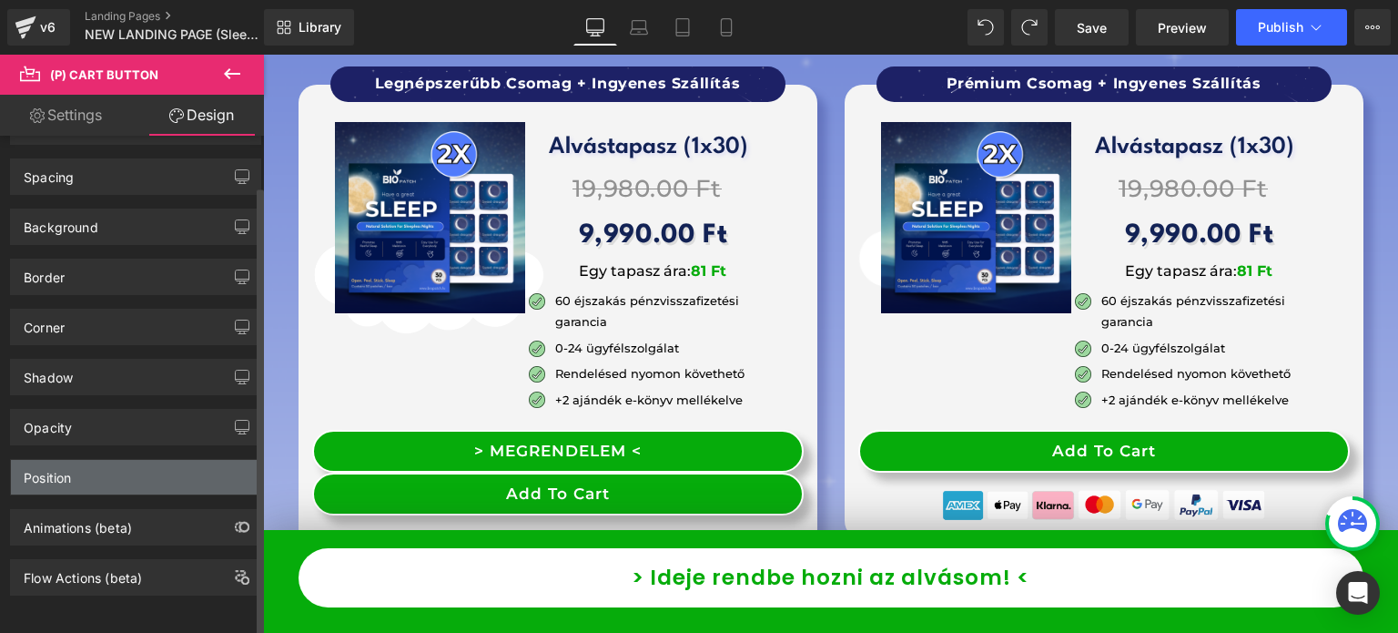
click at [108, 480] on div "Position" at bounding box center [135, 477] width 249 height 35
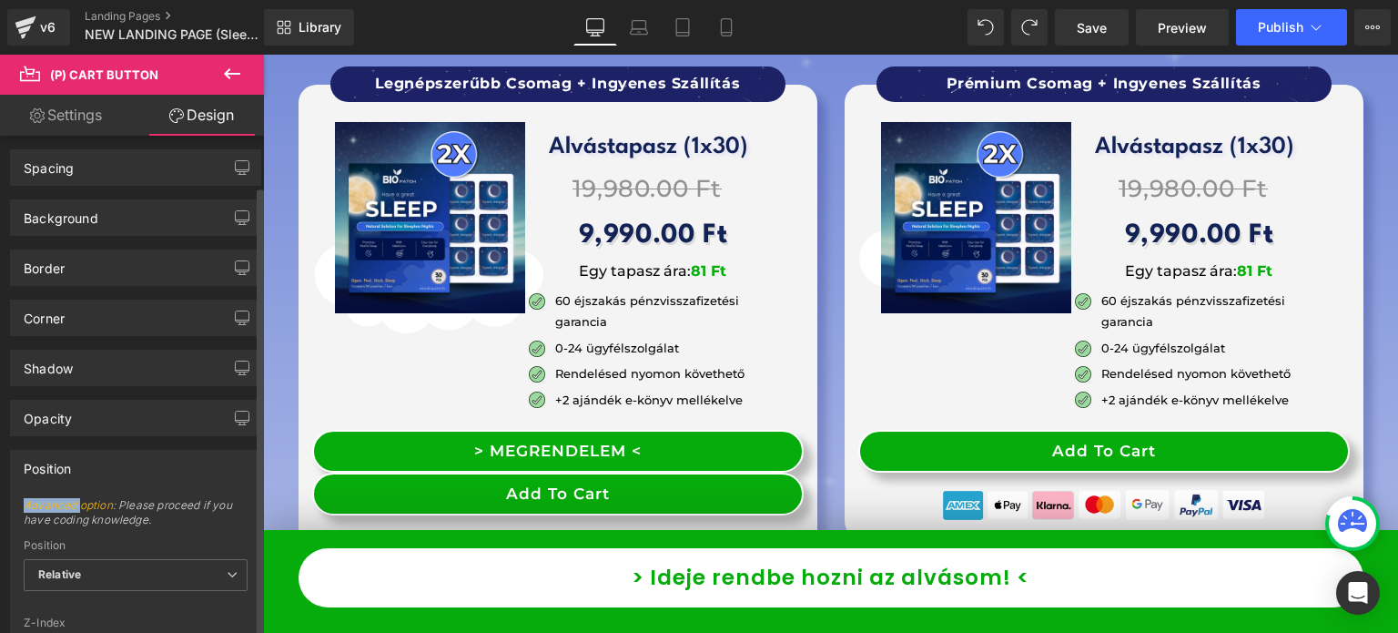
click at [108, 479] on div "Position" at bounding box center [135, 468] width 249 height 35
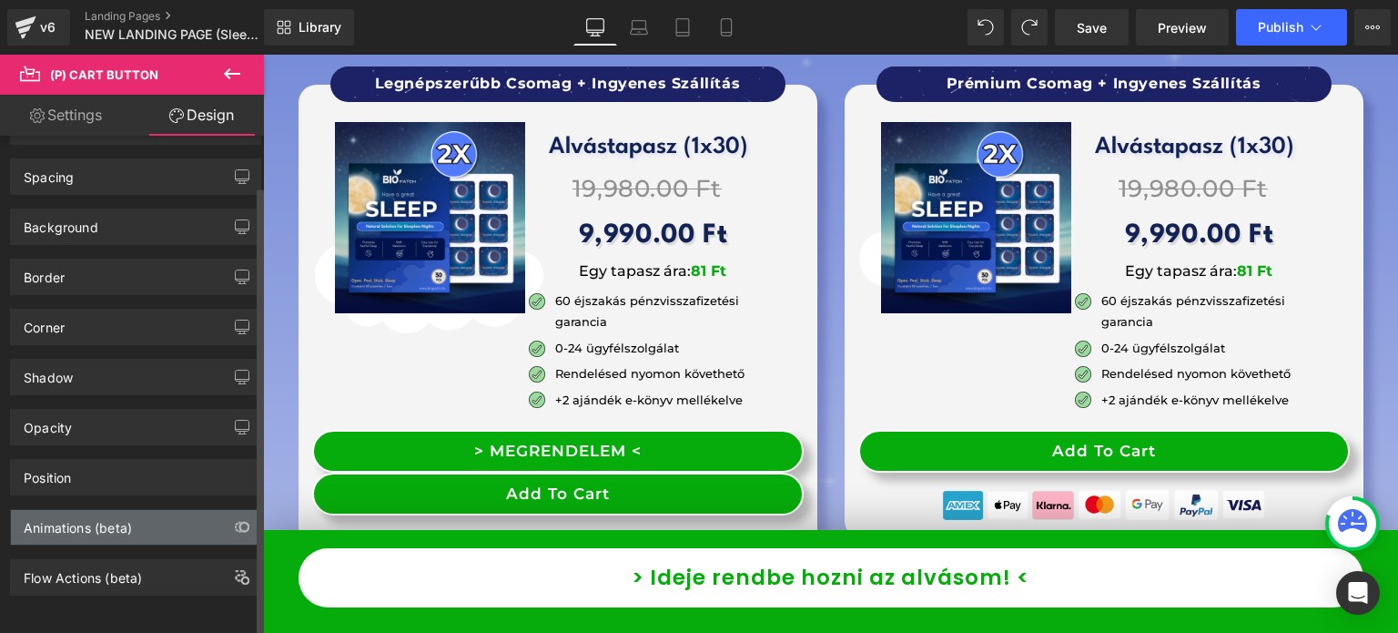
click at [117, 513] on div "Animations (beta)" at bounding box center [78, 522] width 108 height 25
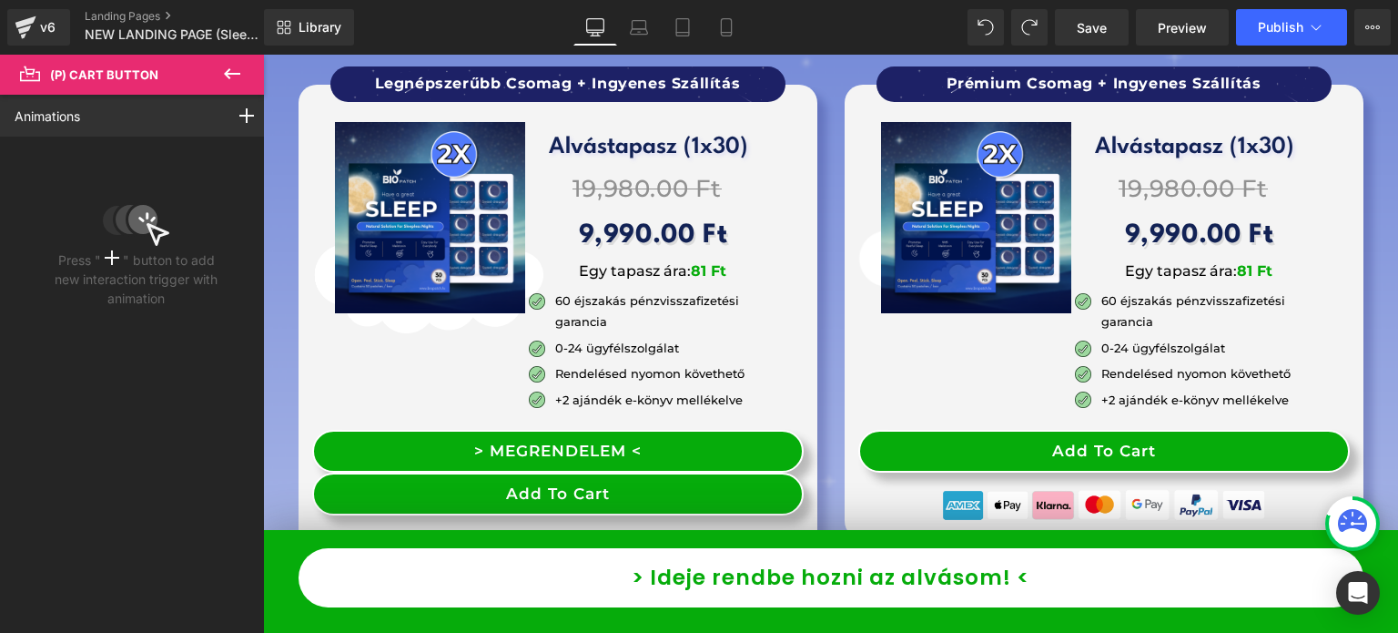
click at [236, 56] on button at bounding box center [232, 75] width 64 height 40
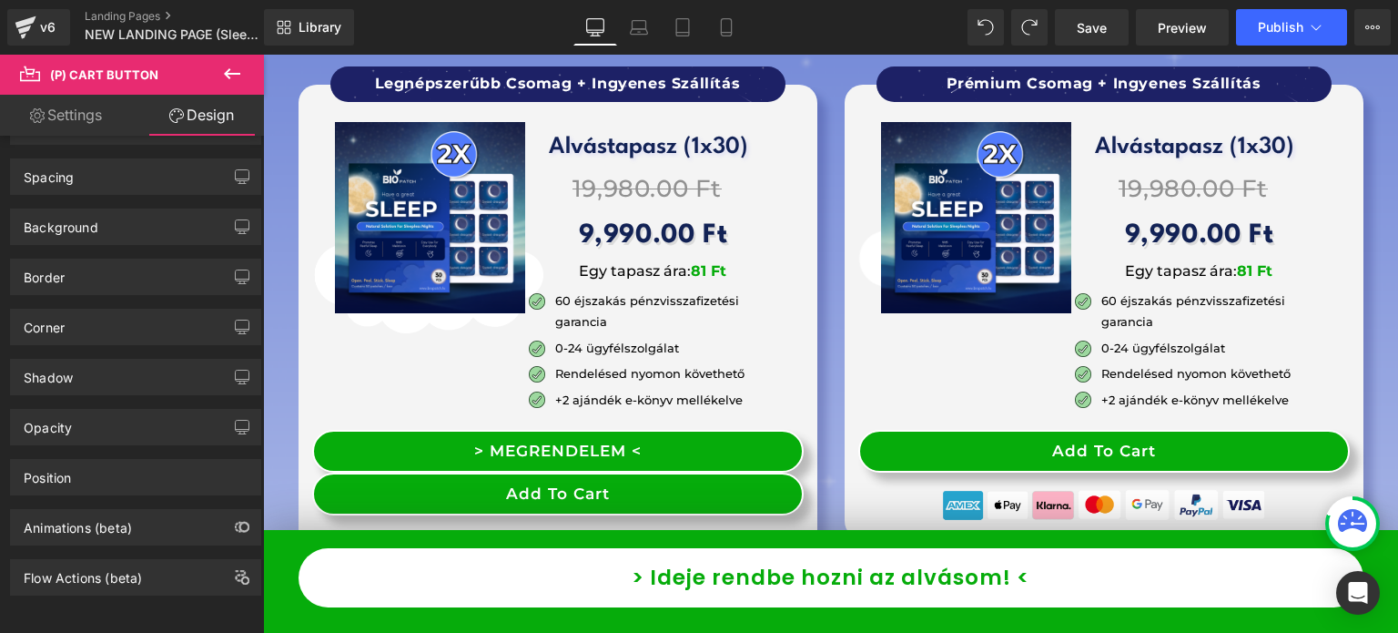
click at [98, 115] on link "Settings" at bounding box center [66, 115] width 132 height 41
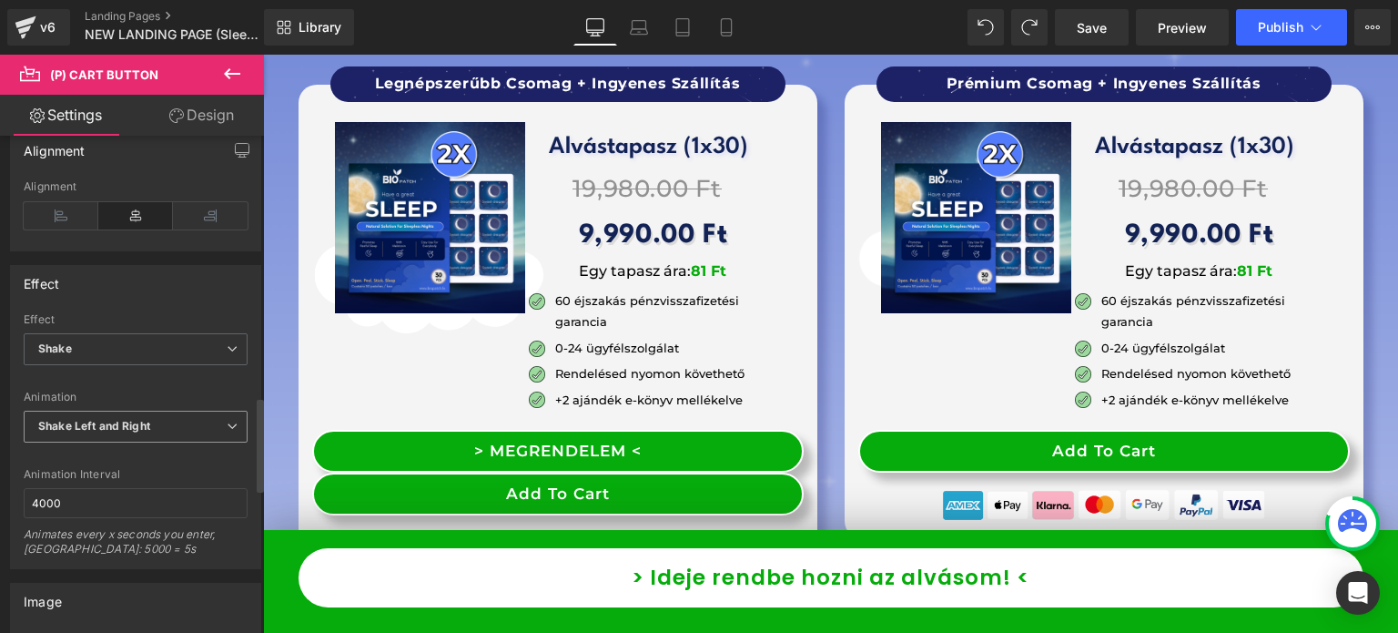
scroll to position [1456, 0]
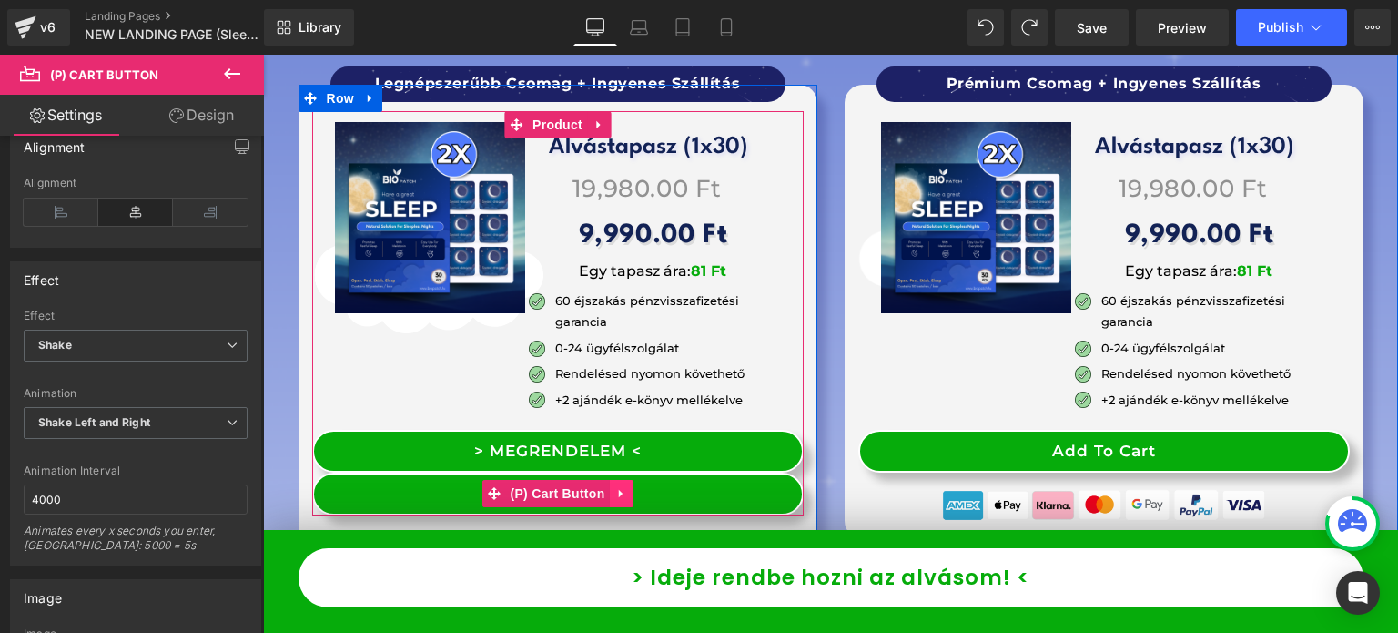
click at [610, 480] on link at bounding box center [622, 493] width 24 height 27
click at [622, 480] on link at bounding box center [634, 493] width 24 height 27
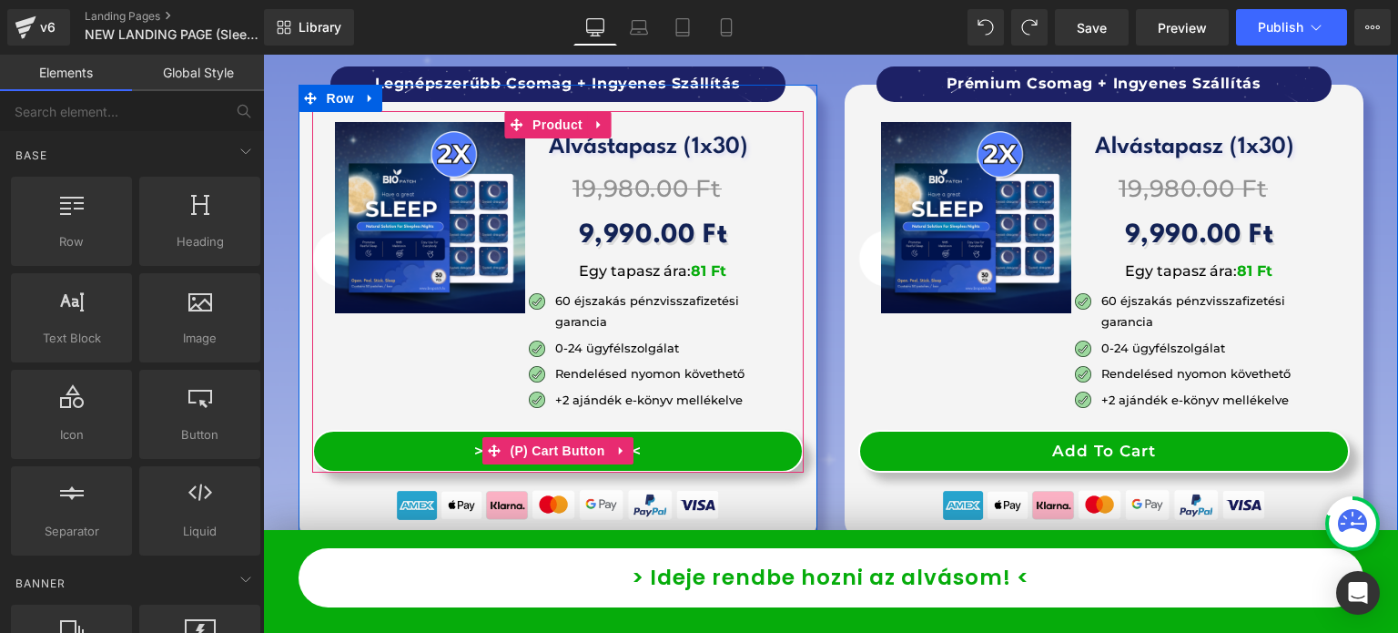
click at [542, 437] on span "(P) Cart Button" at bounding box center [557, 450] width 104 height 27
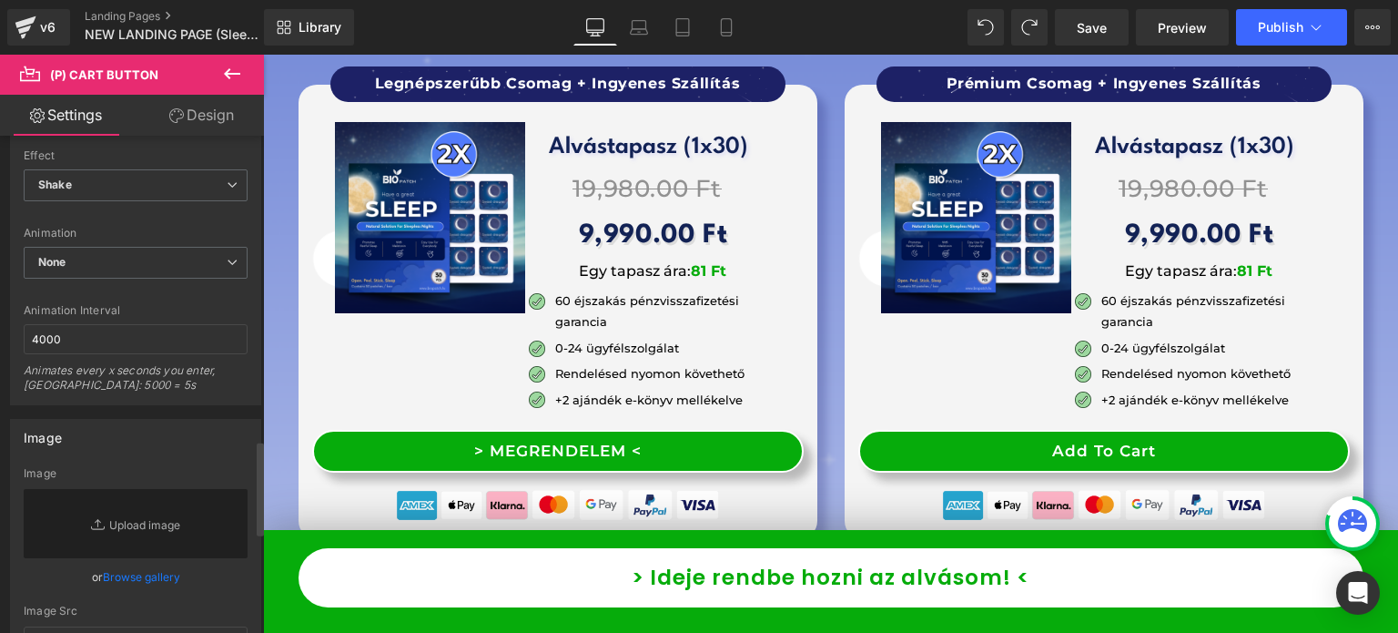
scroll to position [1547, 0]
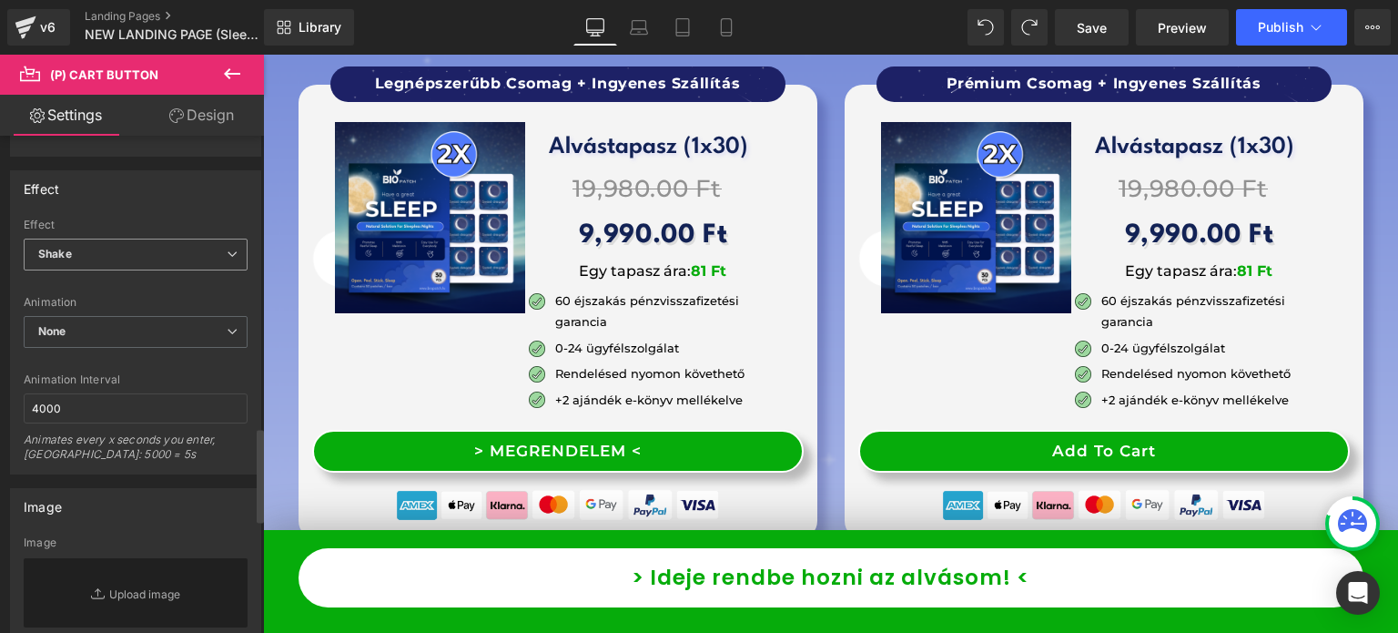
click at [111, 243] on span "Shake" at bounding box center [136, 254] width 224 height 32
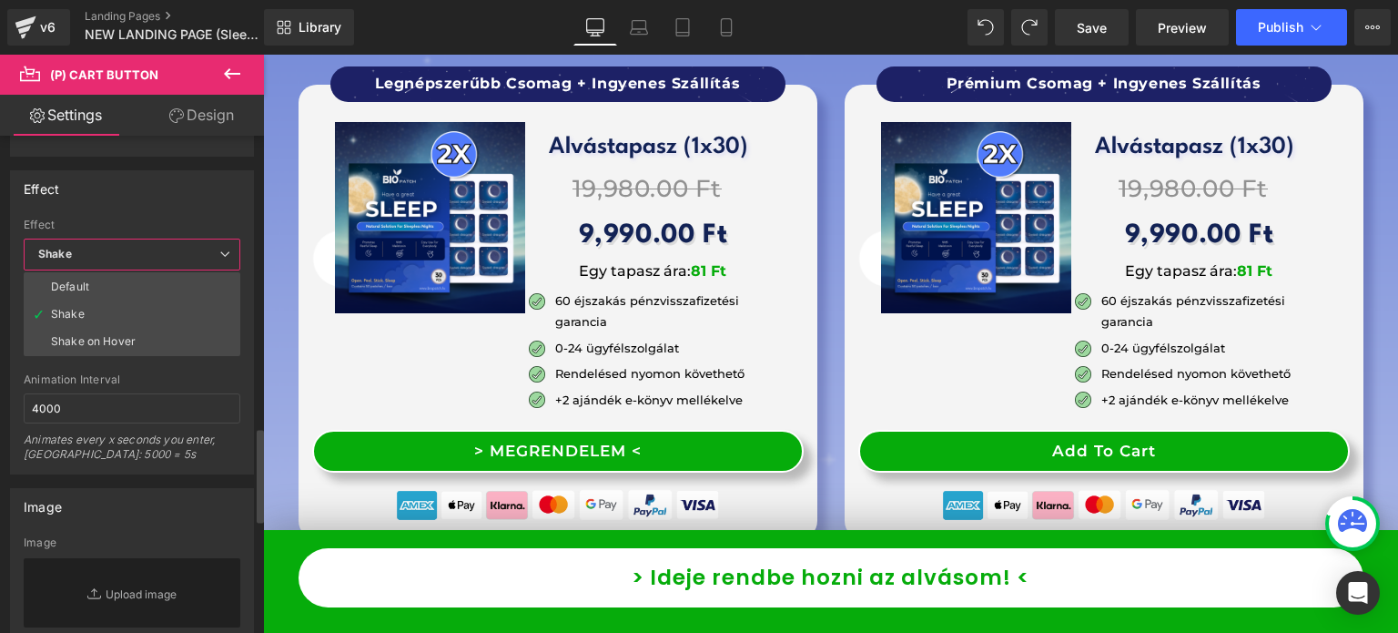
click at [111, 243] on span "Shake" at bounding box center [132, 254] width 217 height 32
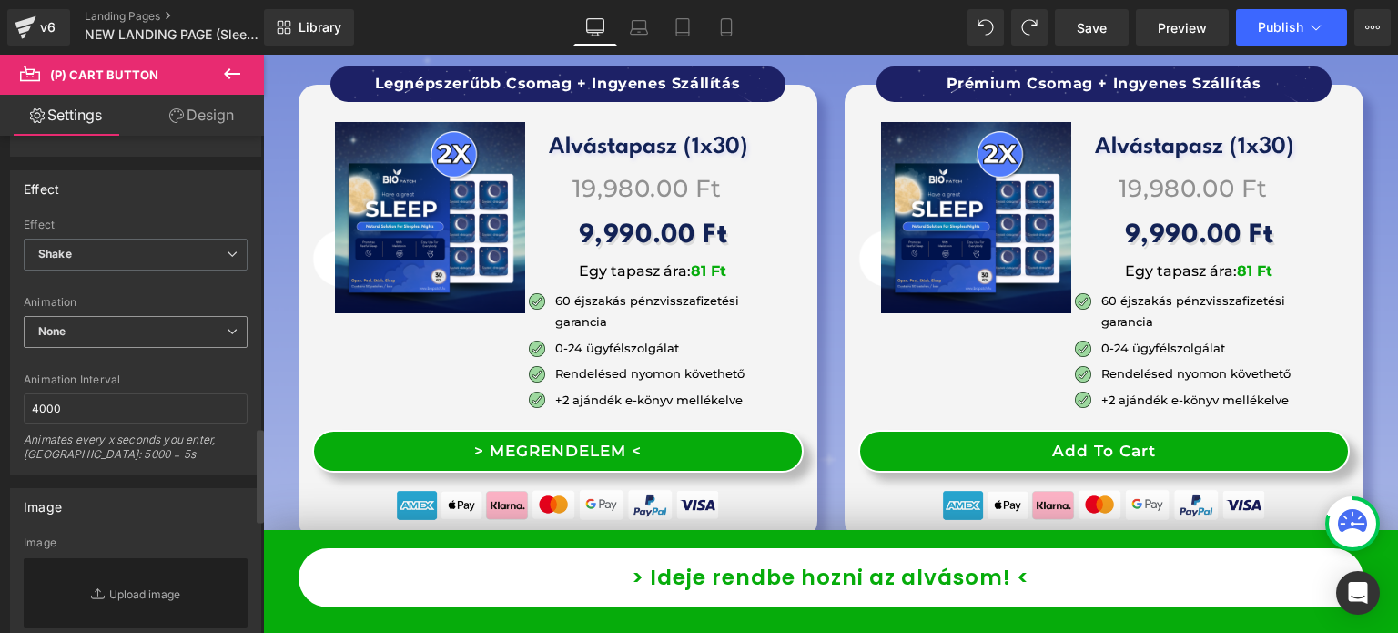
click at [121, 324] on span "None" at bounding box center [136, 332] width 224 height 32
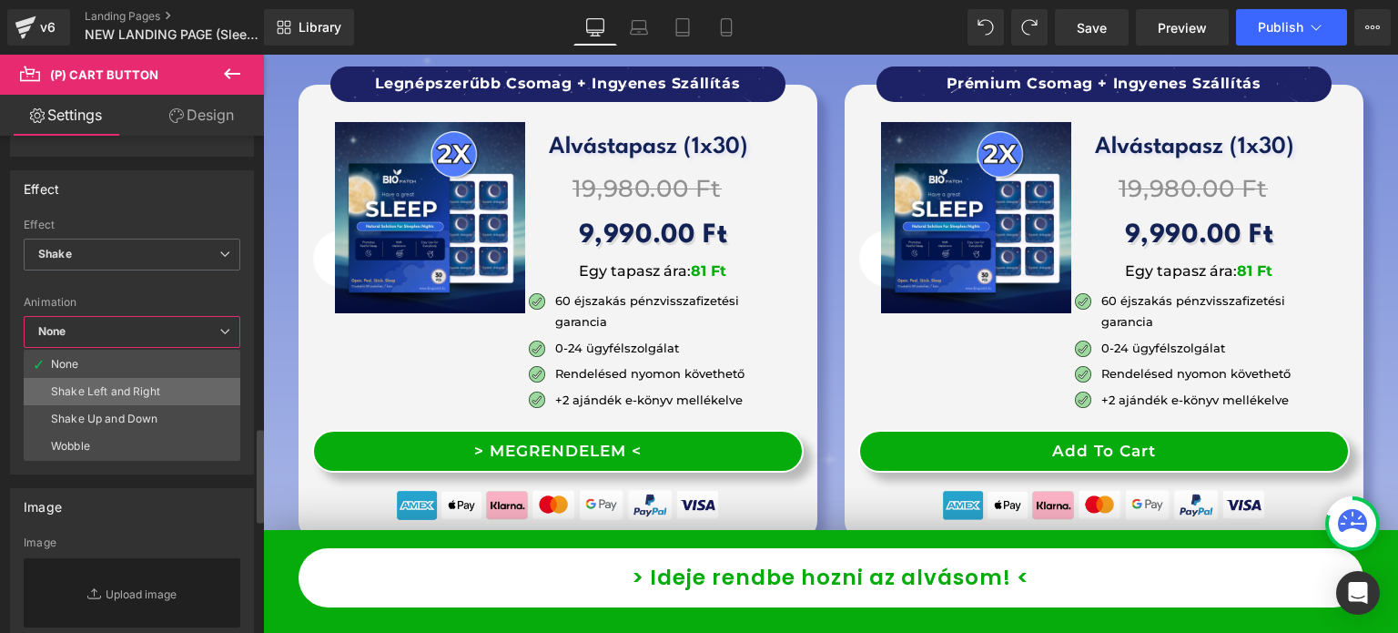
click at [161, 382] on li "Shake Left and Right" at bounding box center [132, 391] width 217 height 27
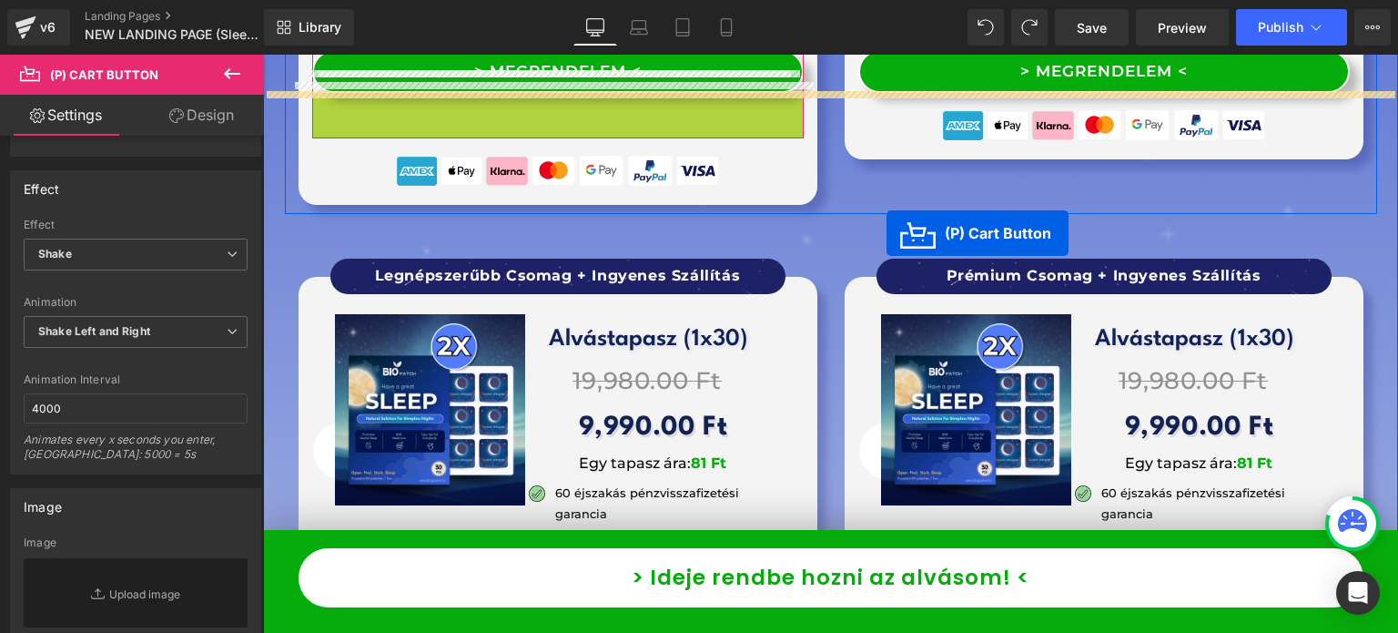
scroll to position [14881, 0]
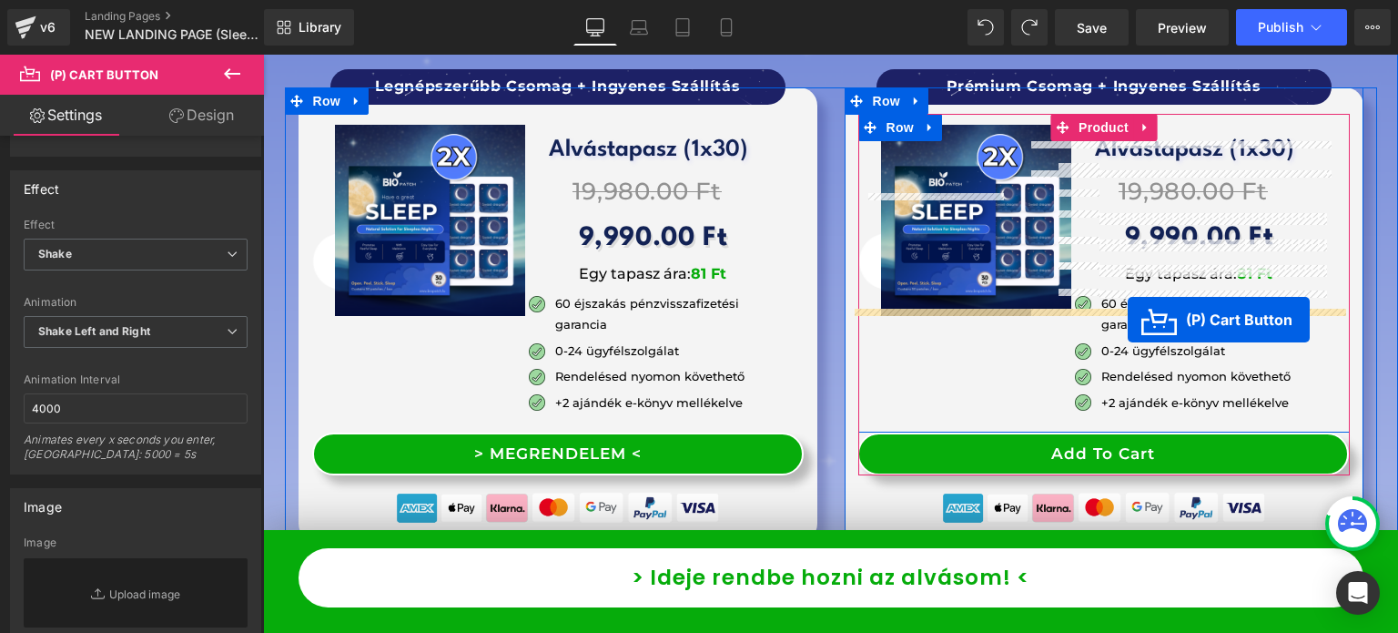
drag, startPoint x: 539, startPoint y: 160, endPoint x: 1128, endPoint y: 319, distance: 610.1
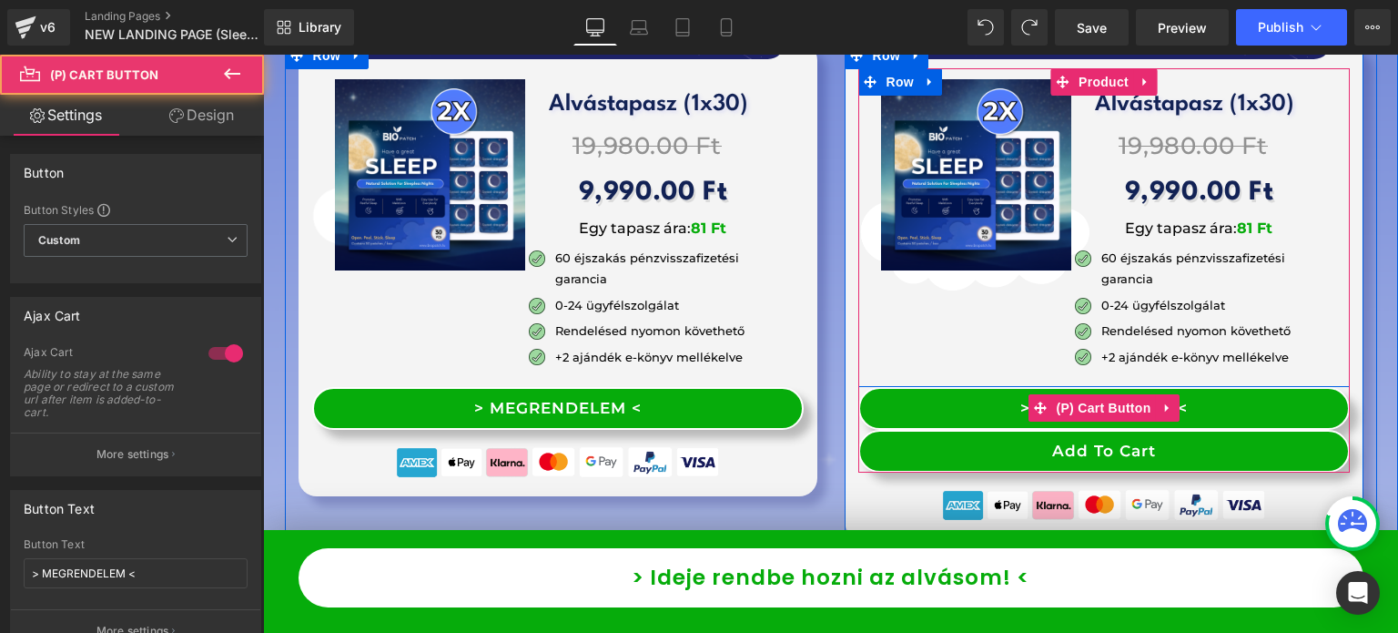
scroll to position [14835, 0]
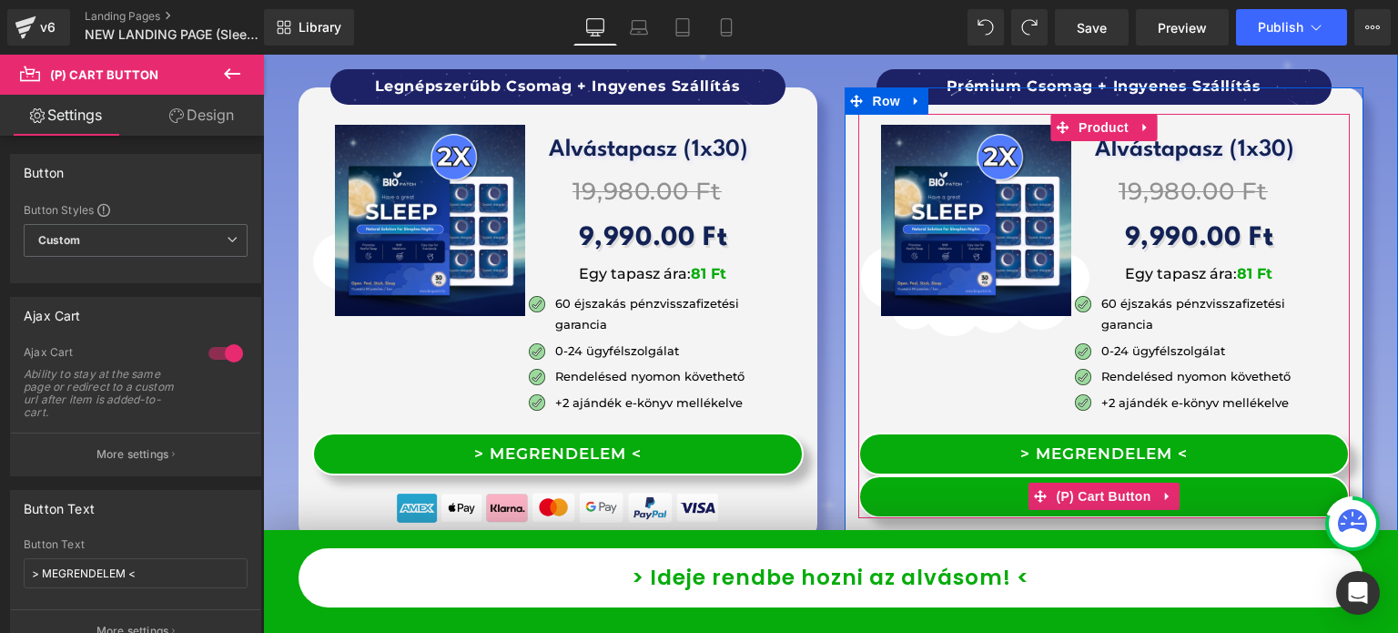
scroll to position [14835, 0]
click at [1173, 490] on icon at bounding box center [1179, 496] width 13 height 13
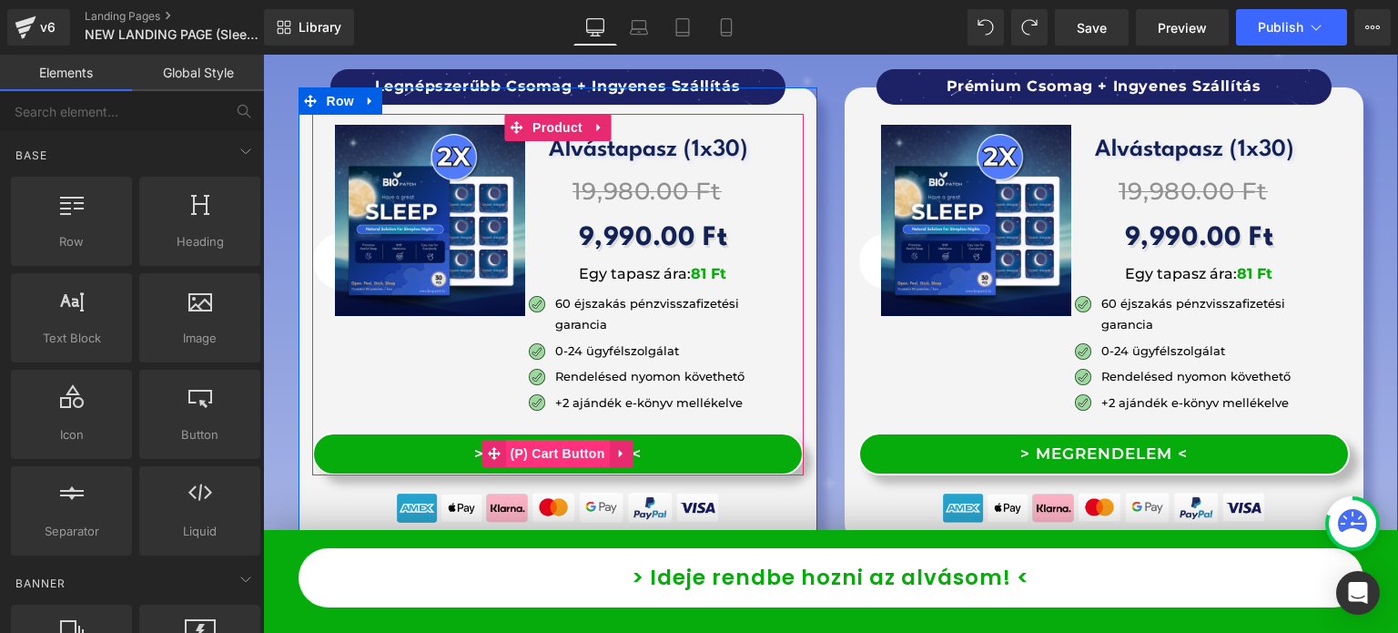
click at [564, 440] on span "(P) Cart Button" at bounding box center [557, 453] width 104 height 27
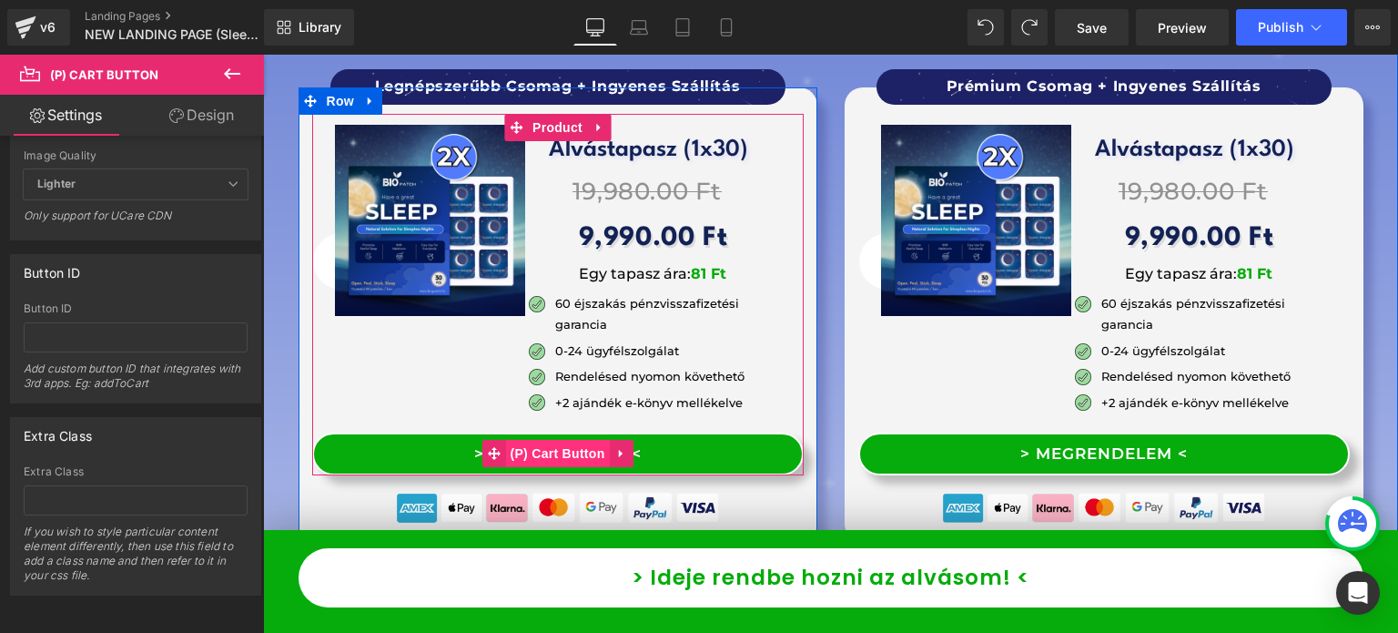
click at [535, 440] on span "(P) Cart Button" at bounding box center [557, 453] width 104 height 27
drag, startPoint x: 503, startPoint y: 334, endPoint x: 430, endPoint y: 435, distance: 125.1
click at [505, 441] on span "(P) Cart Button" at bounding box center [557, 454] width 104 height 27
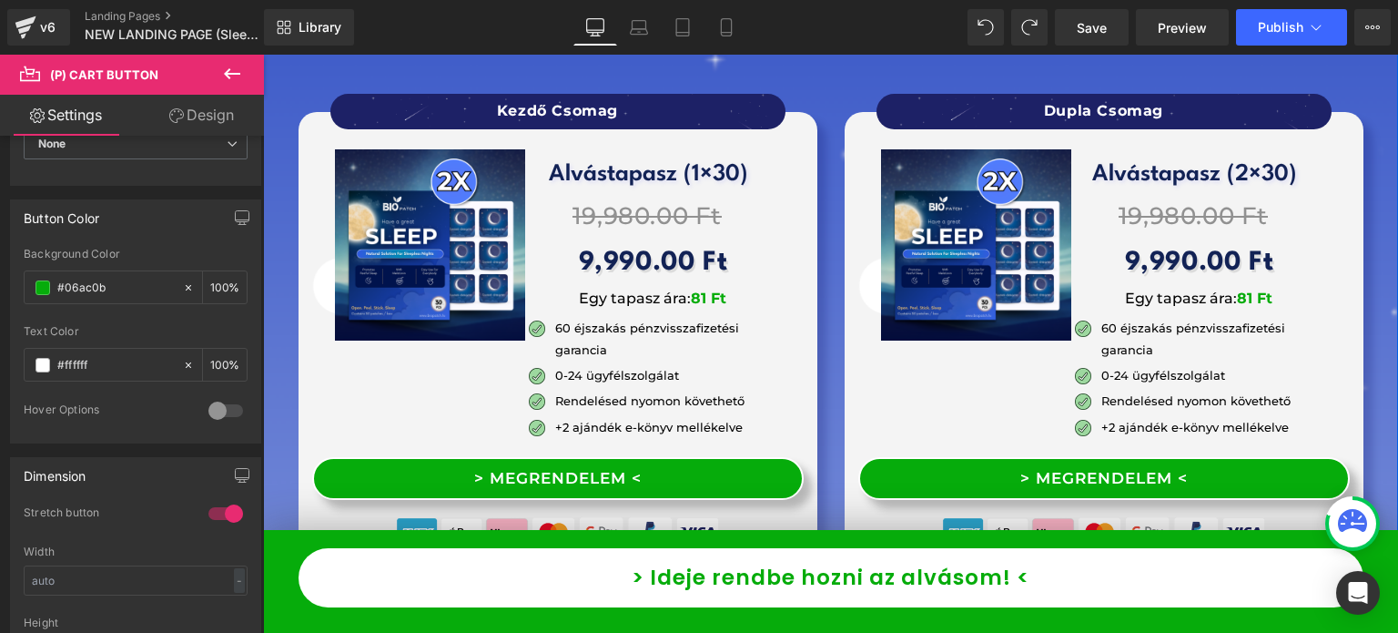
scroll to position [14016, 0]
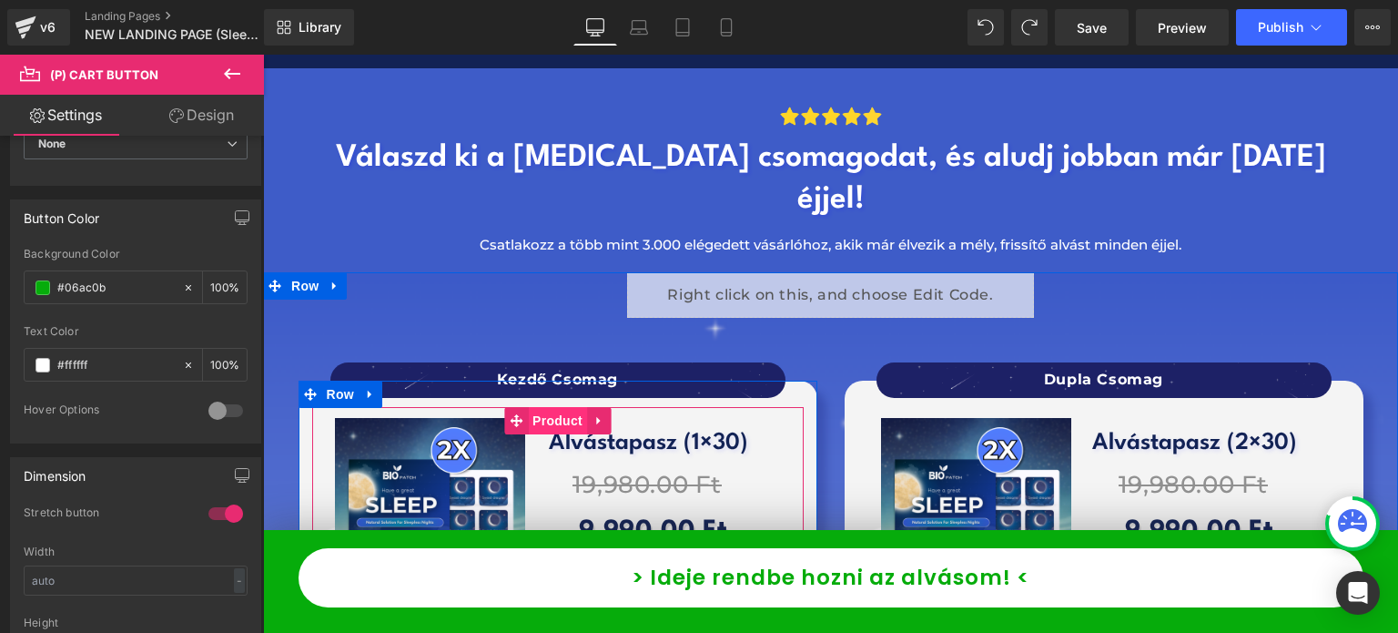
click at [542, 407] on span "Product" at bounding box center [557, 420] width 59 height 27
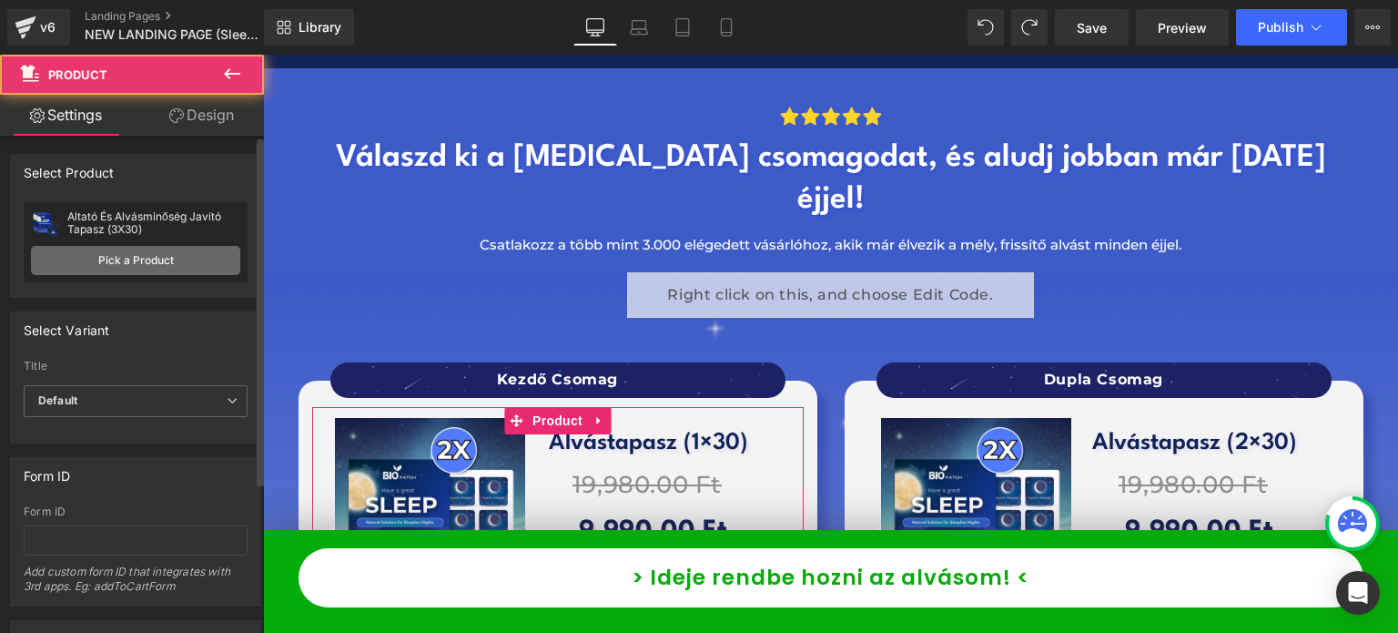
click at [188, 269] on link "Pick a Product" at bounding box center [135, 260] width 209 height 29
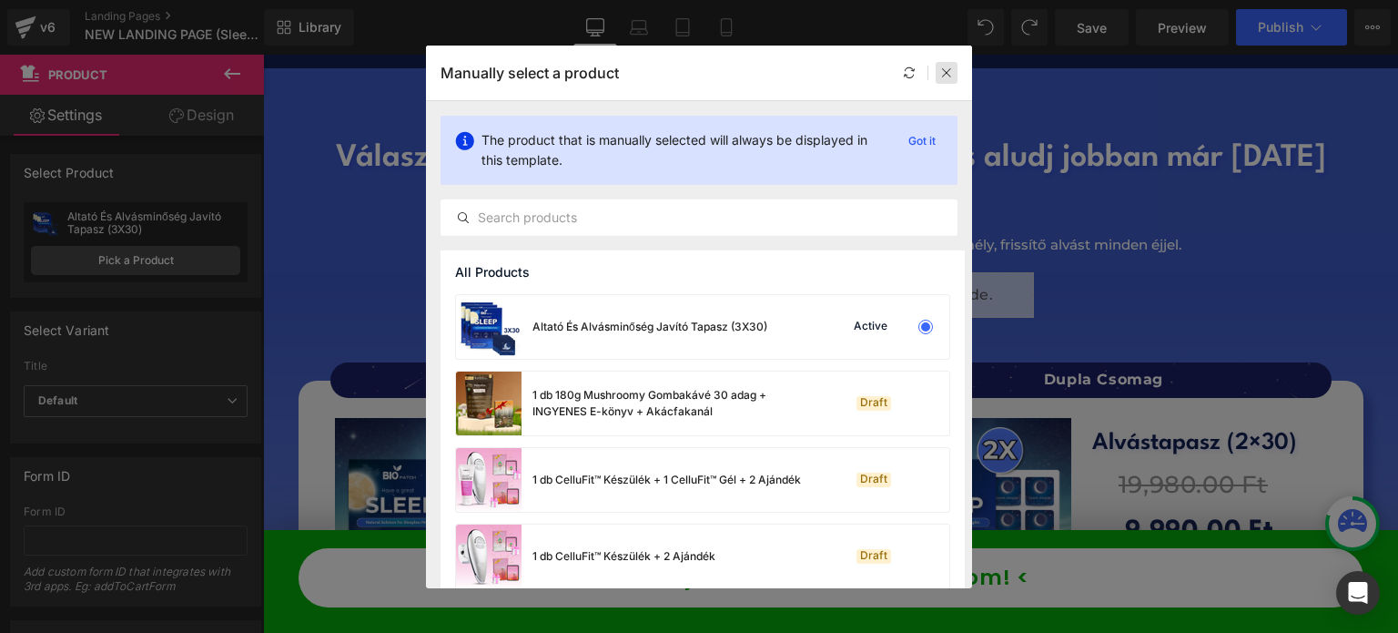
click at [952, 70] on icon at bounding box center [946, 72] width 13 height 13
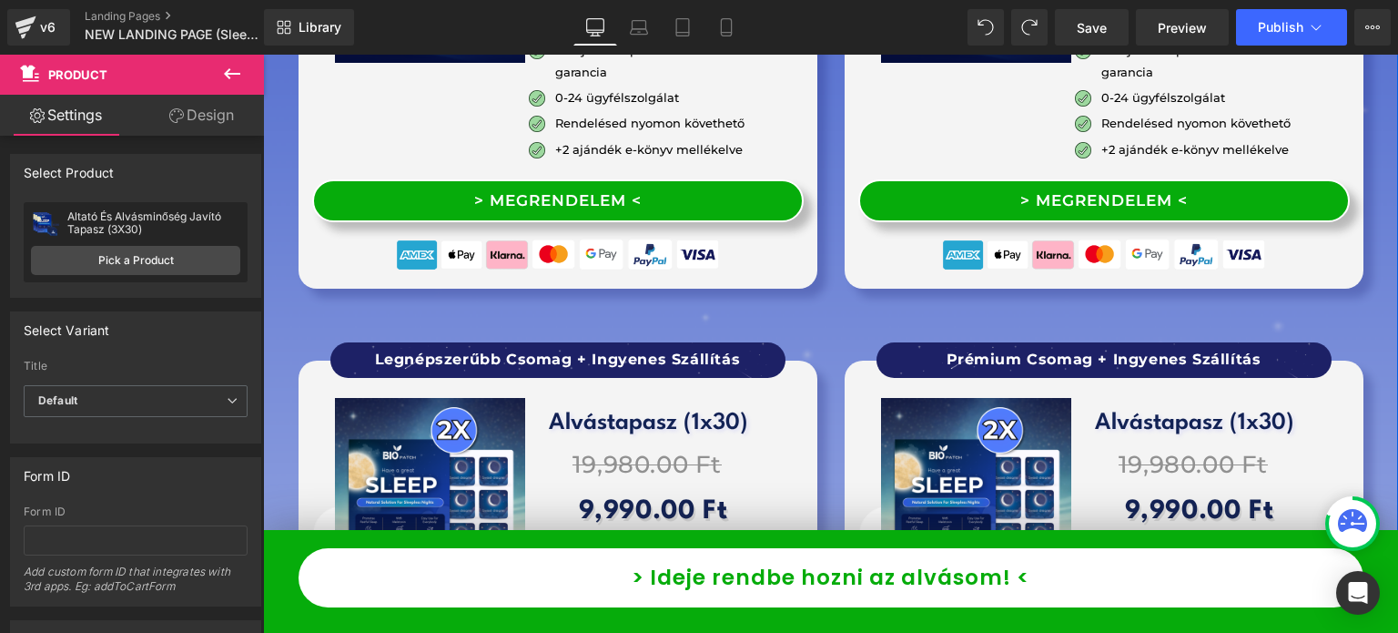
scroll to position [14744, 0]
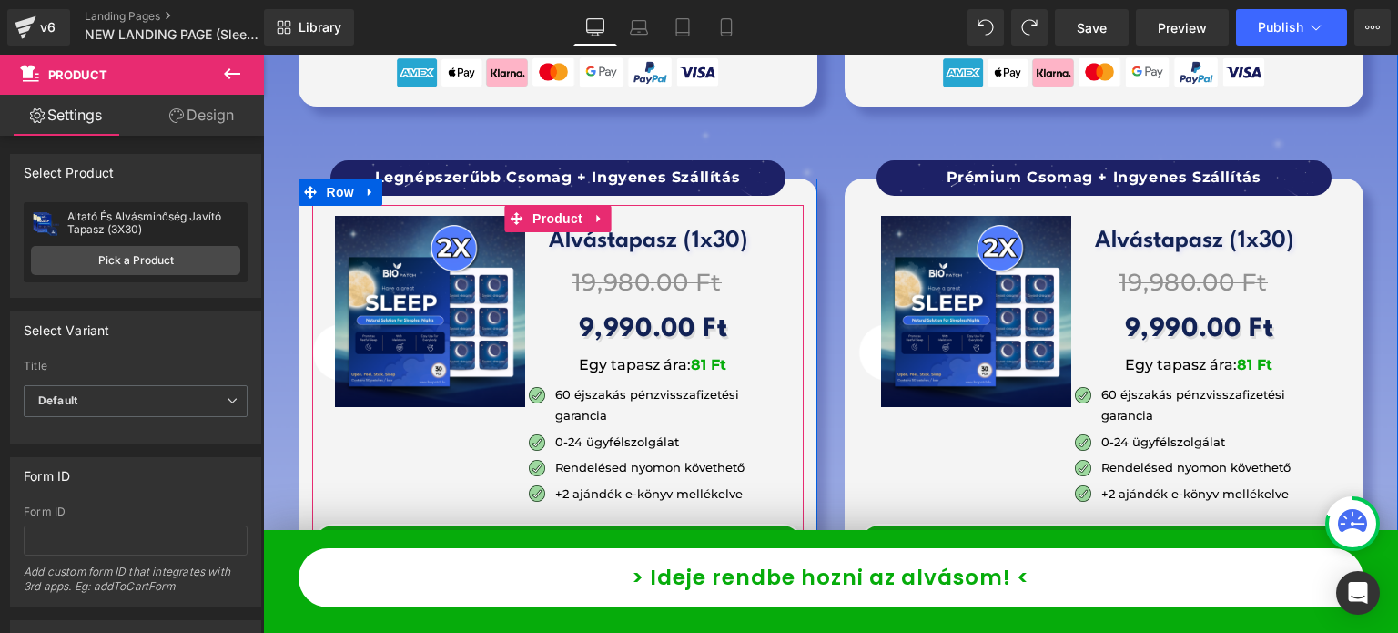
click at [544, 532] on span "(P) Cart Button" at bounding box center [557, 545] width 104 height 27
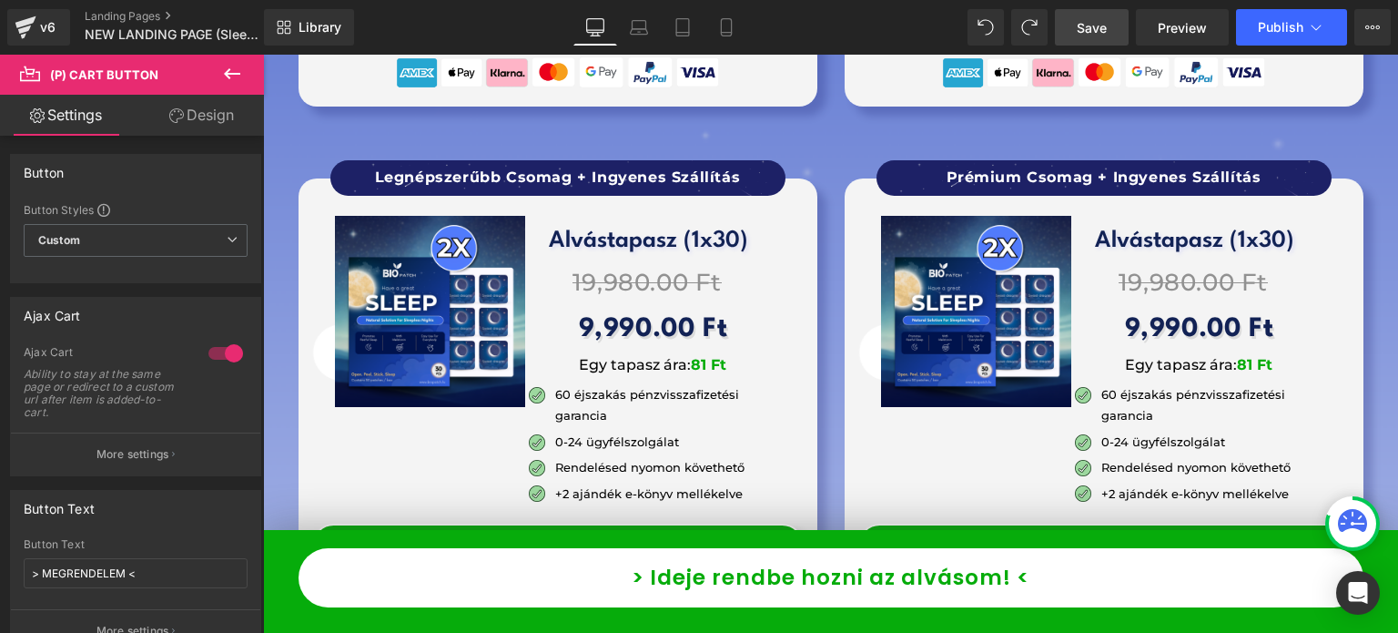
click at [1114, 42] on link "Save" at bounding box center [1092, 27] width 74 height 36
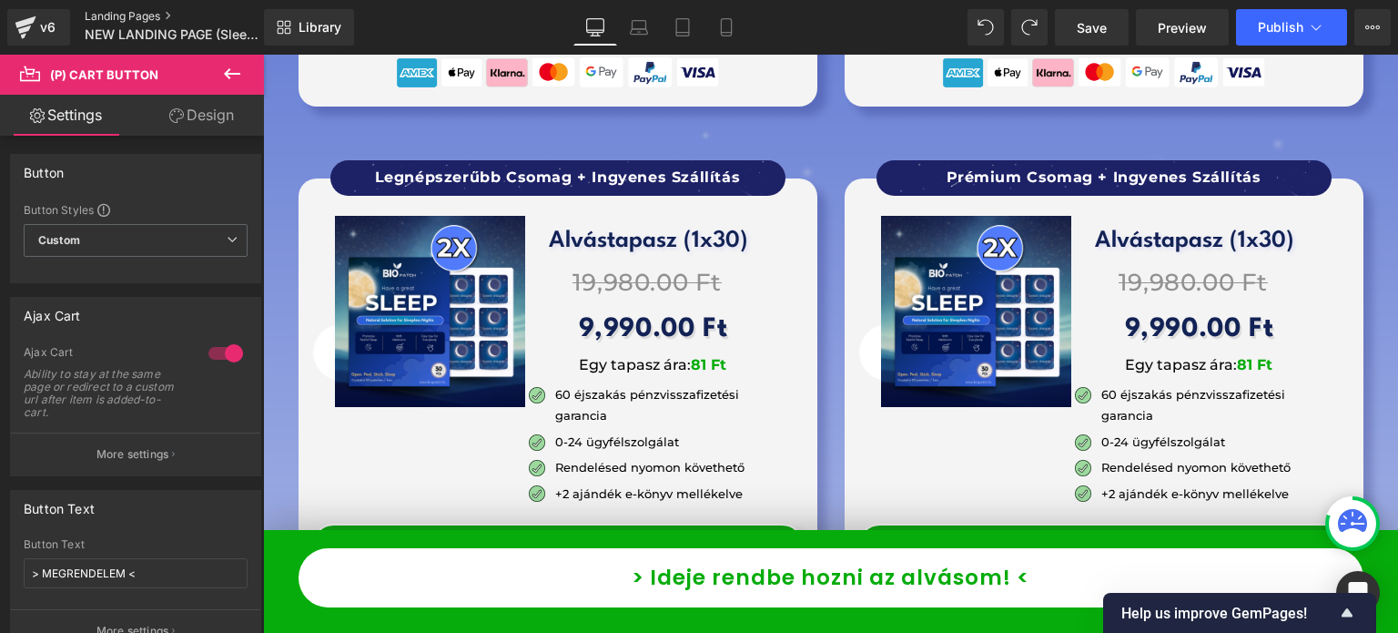
click at [135, 20] on link "Landing Pages" at bounding box center [189, 16] width 209 height 15
